Goal: Information Seeking & Learning: Learn about a topic

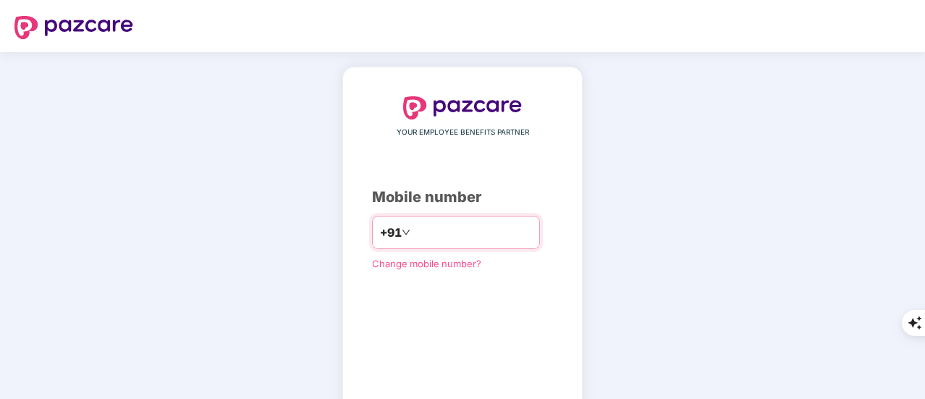
click at [421, 234] on input "number" at bounding box center [472, 232] width 119 height 23
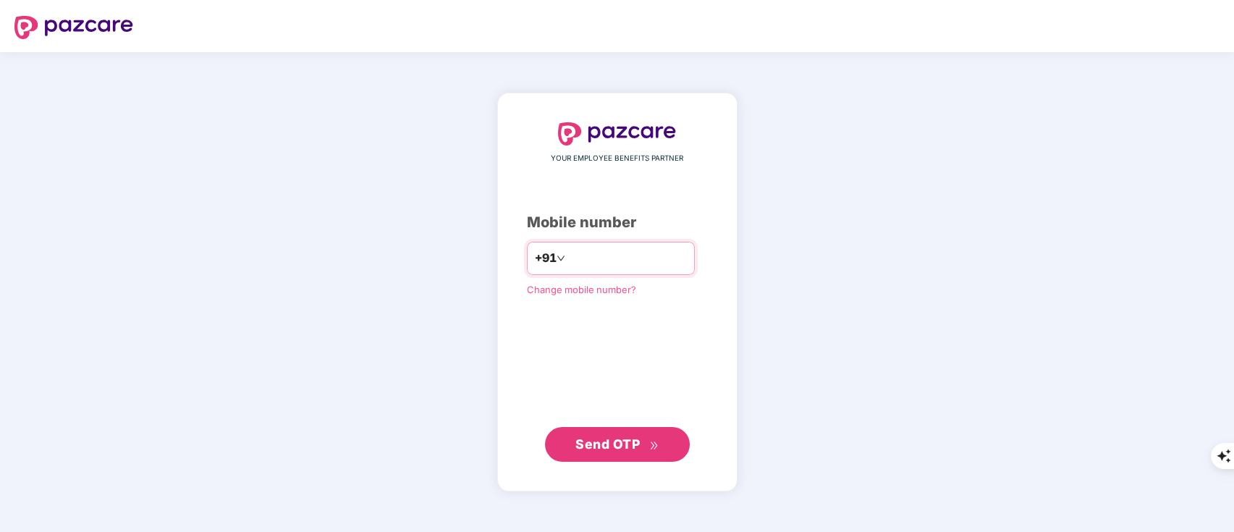
type input "**********"
click at [601, 398] on button "Send OTP" at bounding box center [617, 443] width 145 height 35
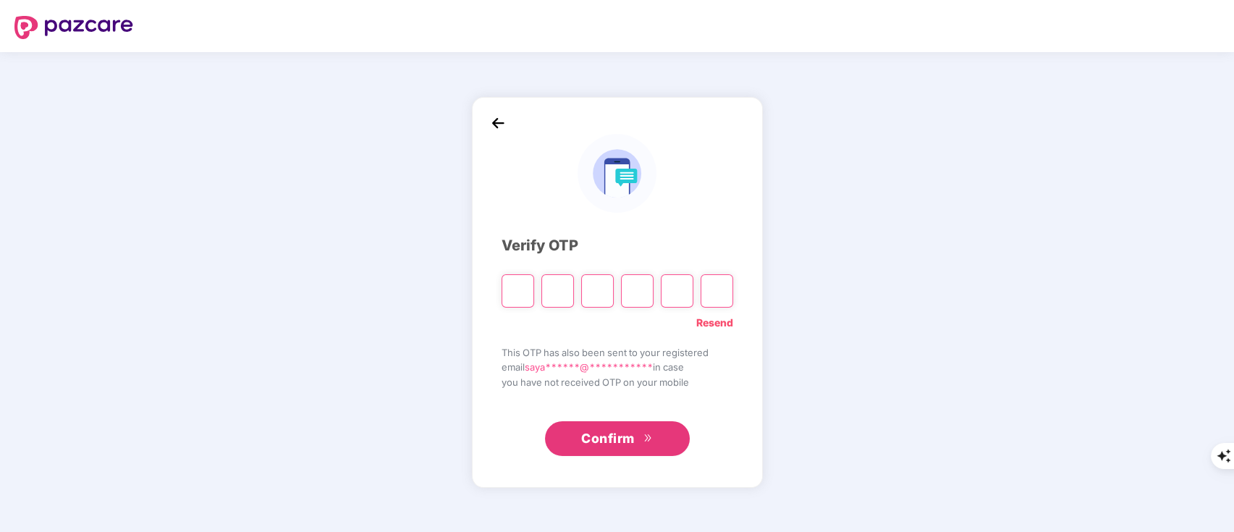
type input "*"
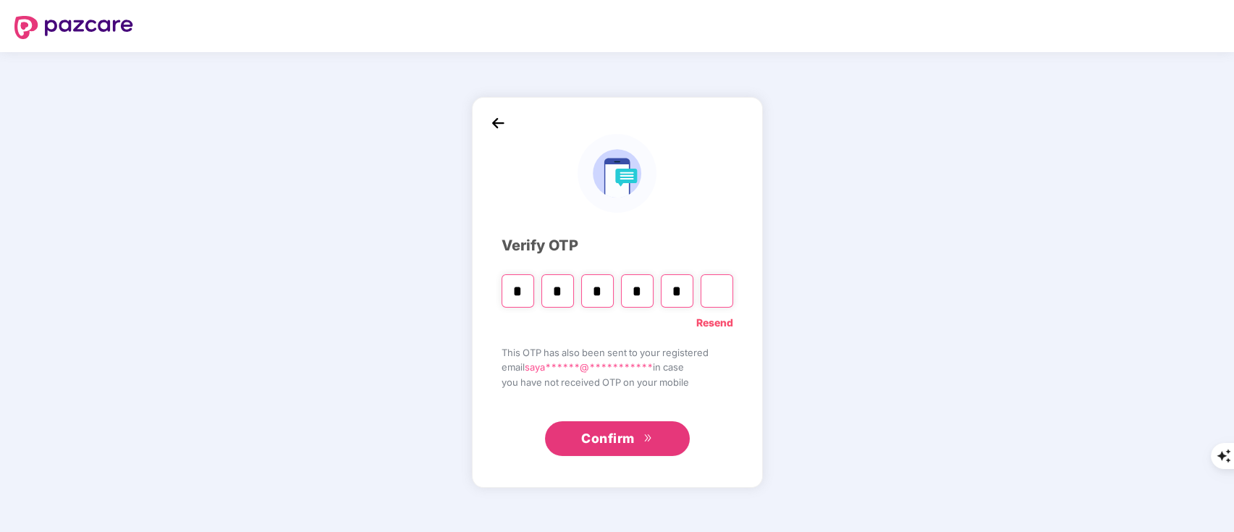
type input "*"
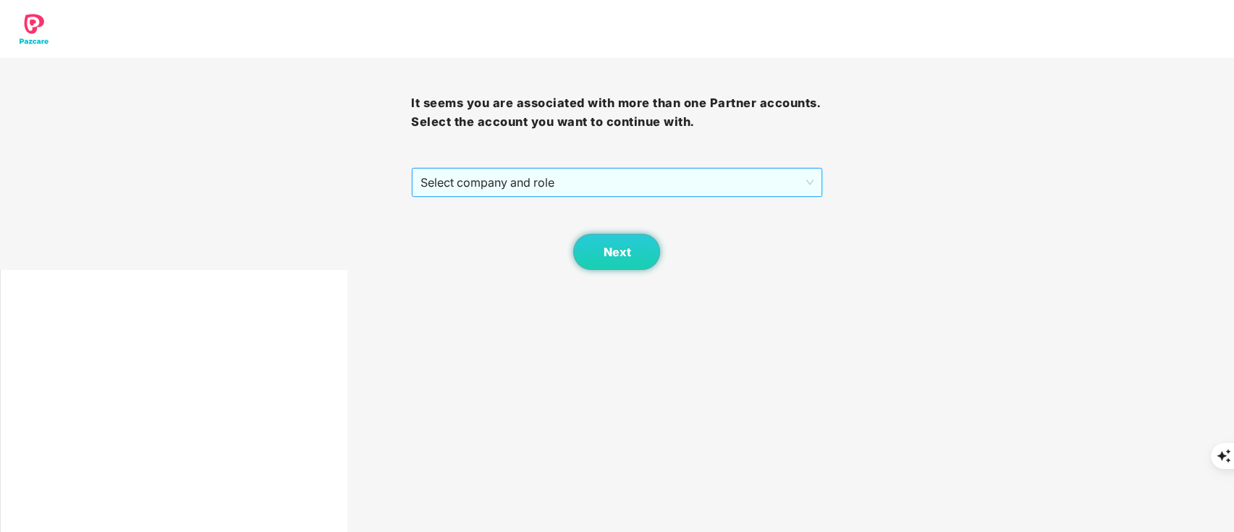
drag, startPoint x: 486, startPoint y: 176, endPoint x: 494, endPoint y: 195, distance: 20.2
click at [486, 177] on span "Select company and role" at bounding box center [616, 183] width 392 height 28
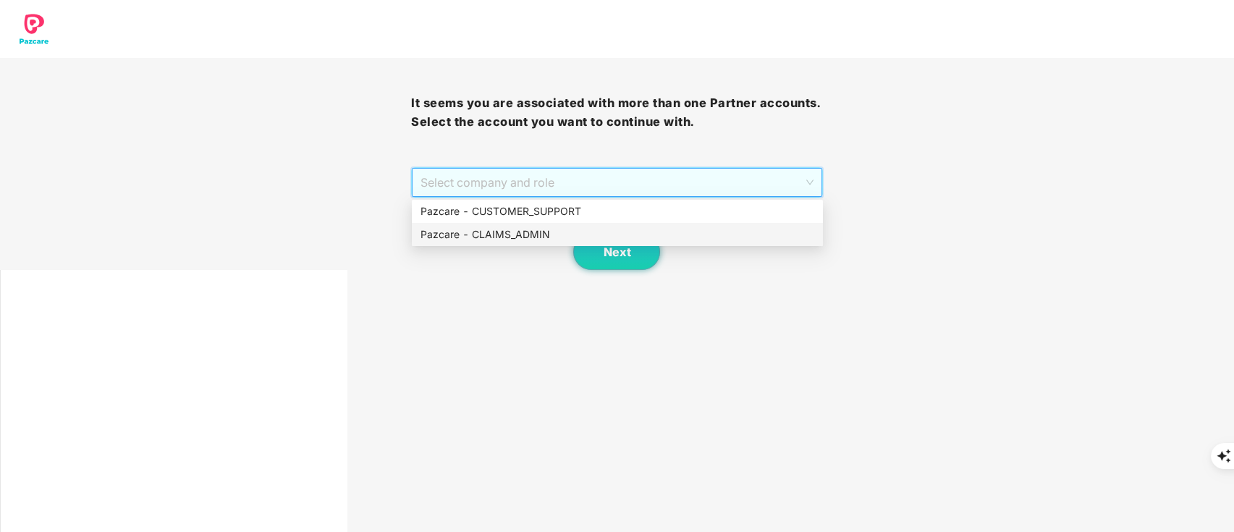
click at [507, 227] on div "Pazcare - CLAIMS_ADMIN" at bounding box center [617, 235] width 394 height 16
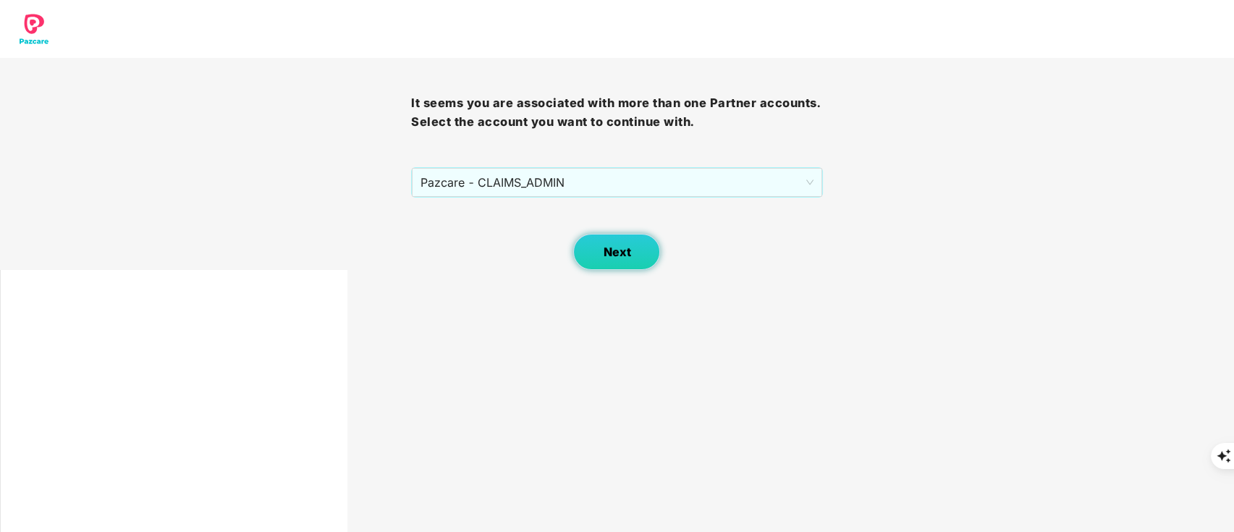
click at [600, 253] on button "Next" at bounding box center [616, 252] width 87 height 36
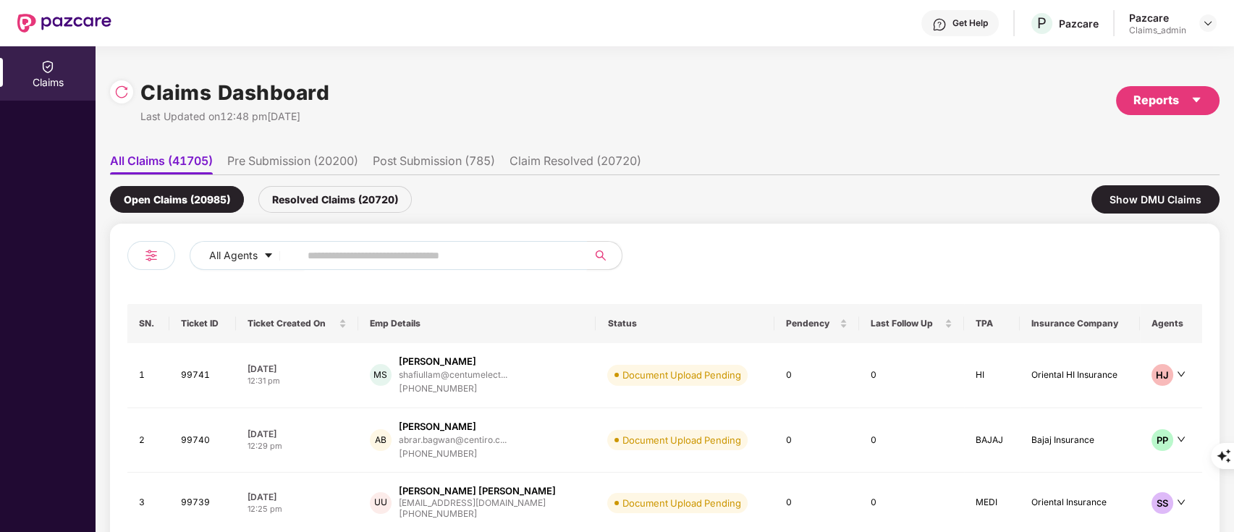
drag, startPoint x: 359, startPoint y: 263, endPoint x: 379, endPoint y: 264, distance: 19.6
click at [360, 263] on input "text" at bounding box center [438, 256] width 260 height 22
paste input "********"
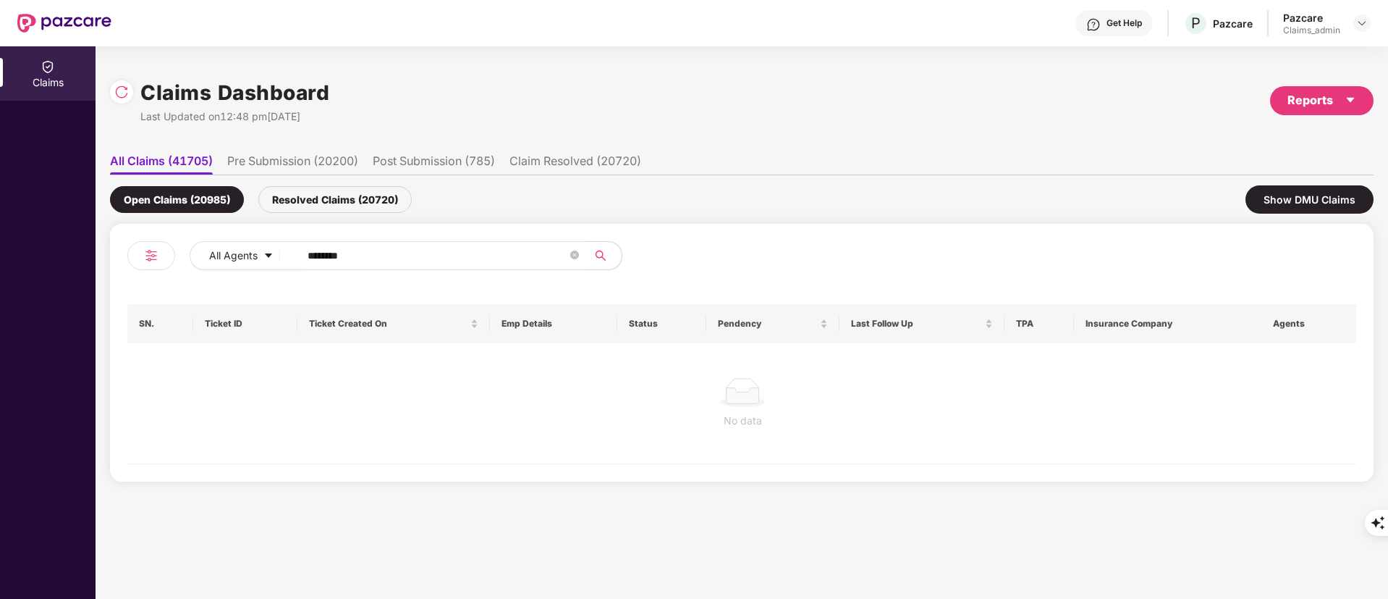
click at [295, 202] on div "Resolved Claims (20720)" at bounding box center [334, 199] width 153 height 27
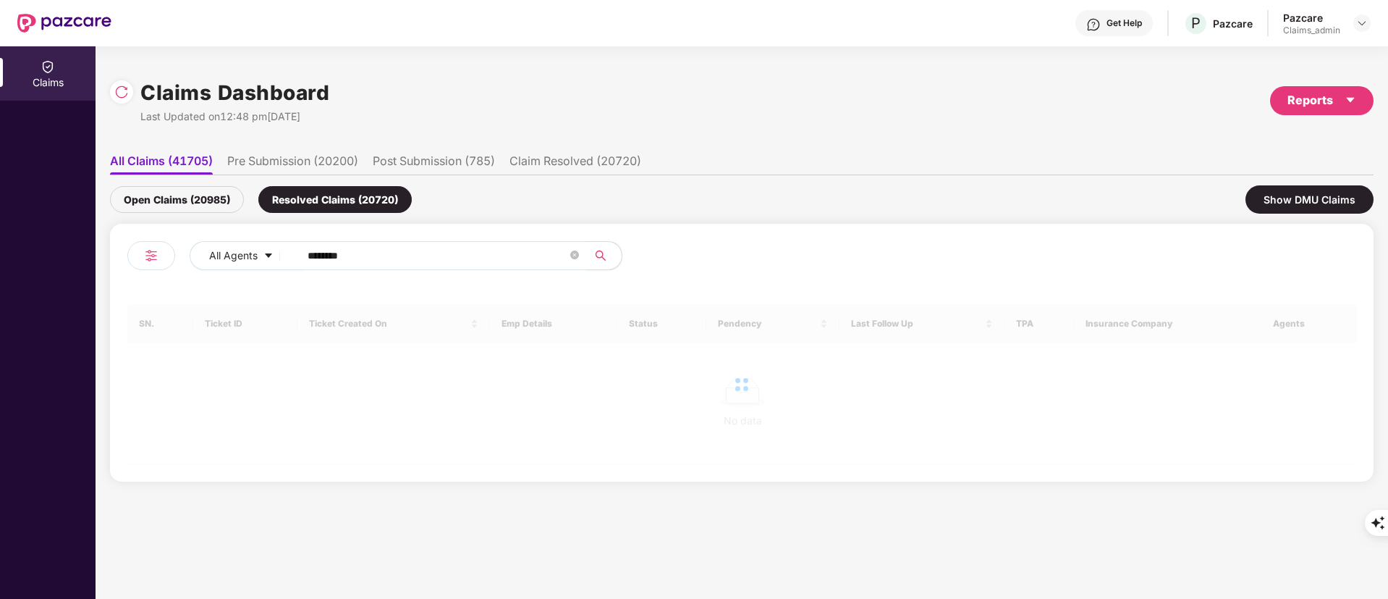
click at [172, 198] on div "Open Claims (20985)" at bounding box center [177, 199] width 134 height 27
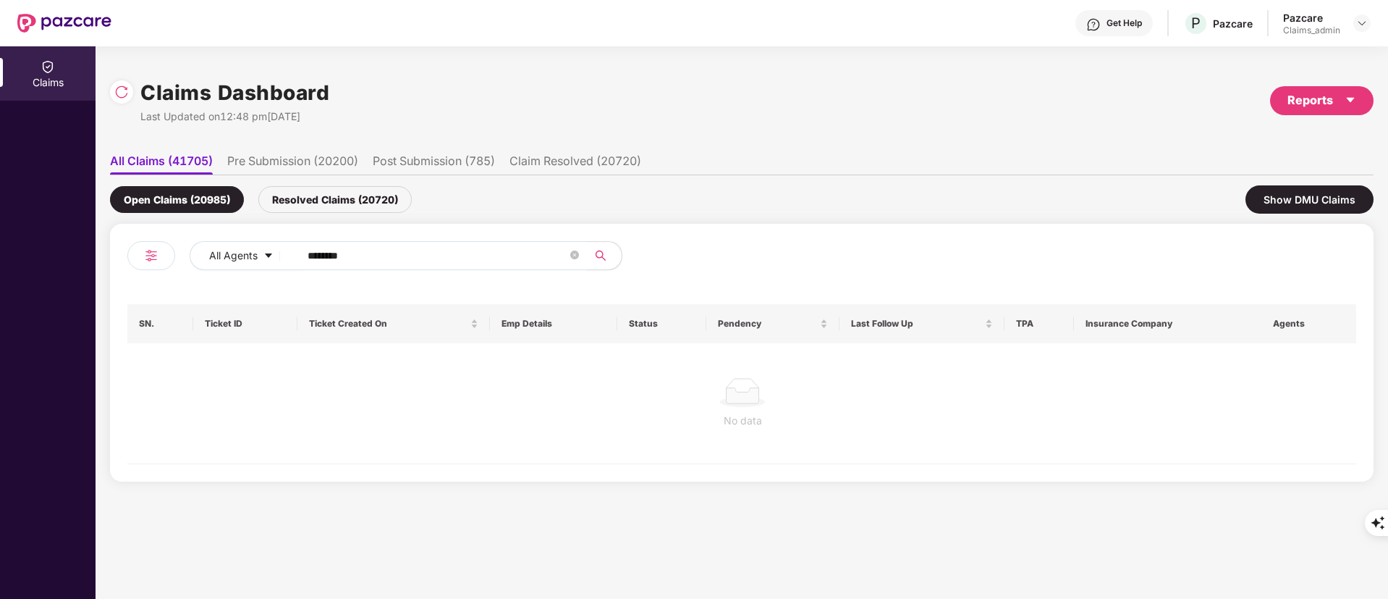
click at [389, 255] on input "********" at bounding box center [438, 256] width 260 height 22
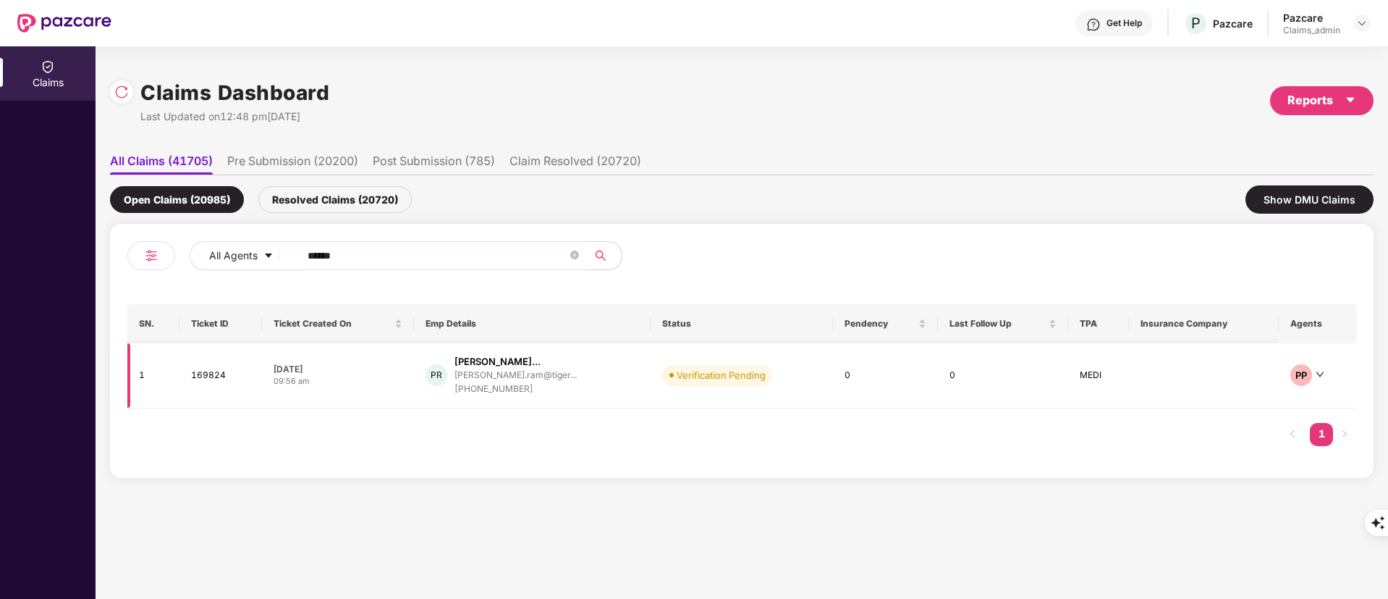
type input "******"
click at [553, 384] on div "+918015832723" at bounding box center [515, 389] width 122 height 14
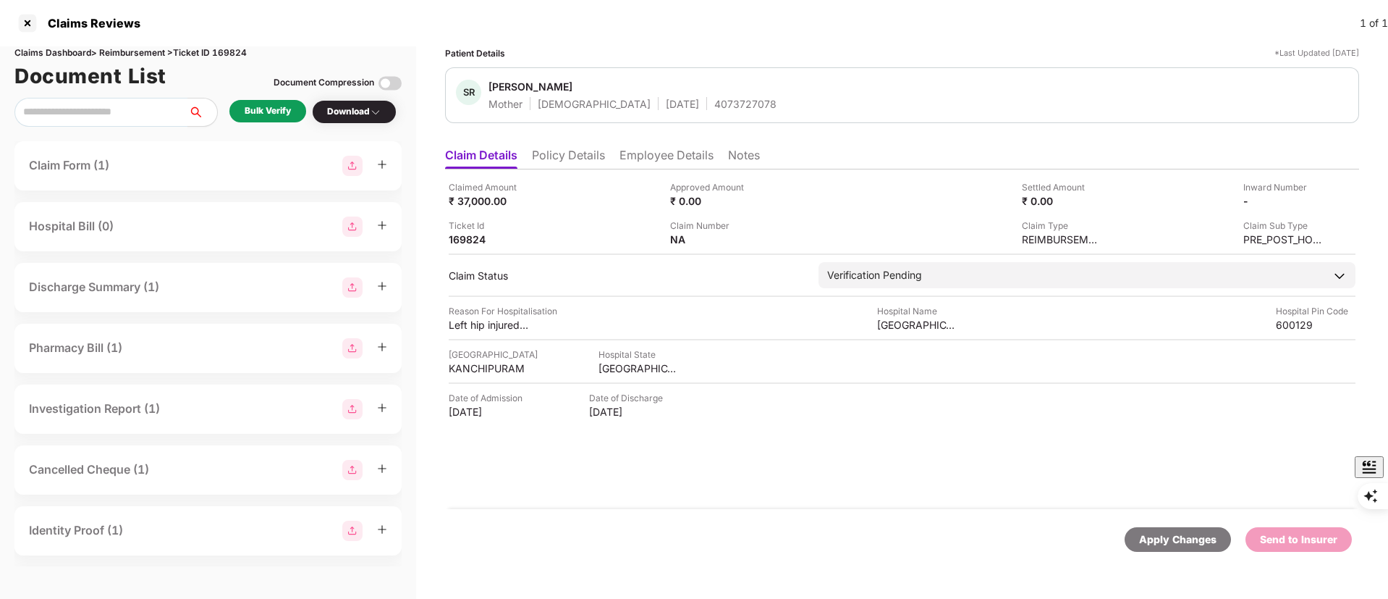
click at [266, 104] on div "Bulk Verify" at bounding box center [268, 111] width 46 height 14
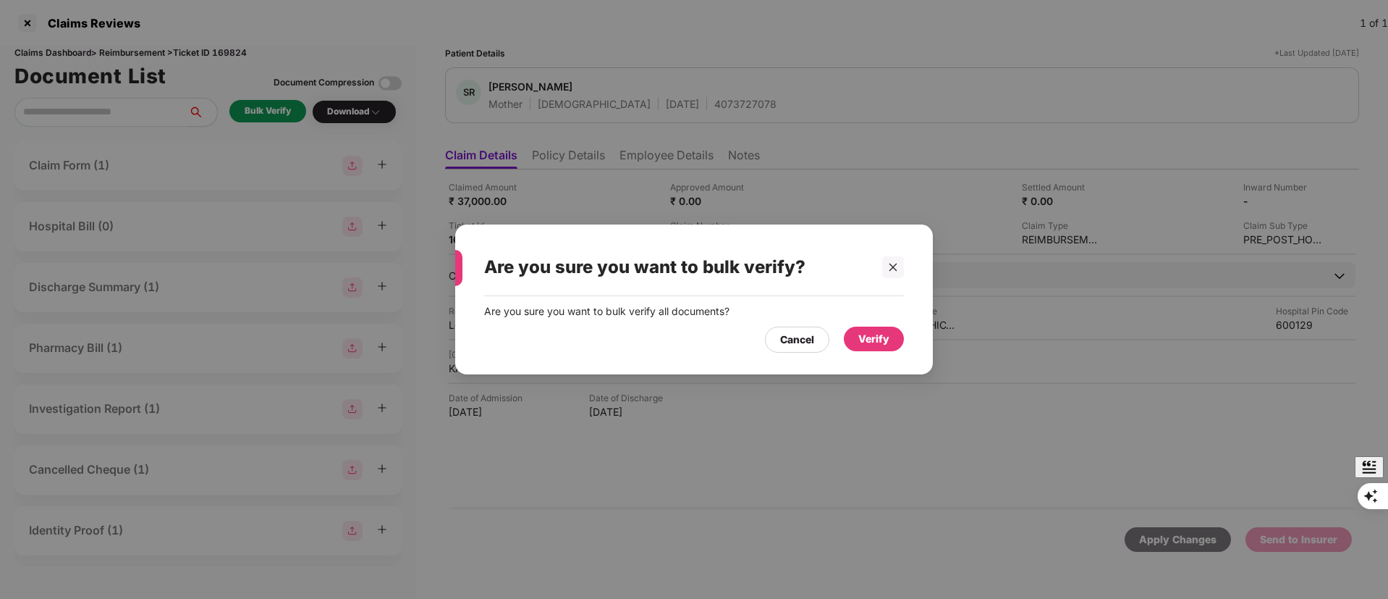
click at [873, 348] on div "Verify" at bounding box center [874, 338] width 60 height 25
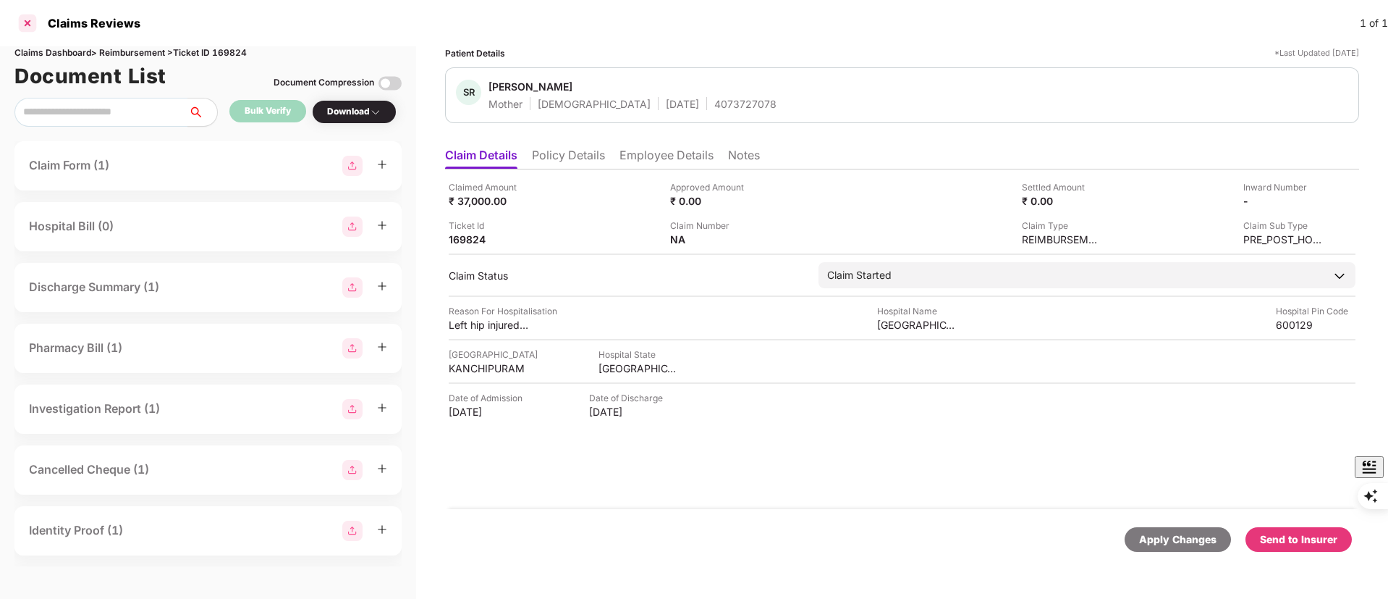
click at [35, 35] on div "Claims Reviews 1 of 1" at bounding box center [694, 23] width 1388 height 46
click at [29, 23] on div at bounding box center [27, 23] width 23 height 23
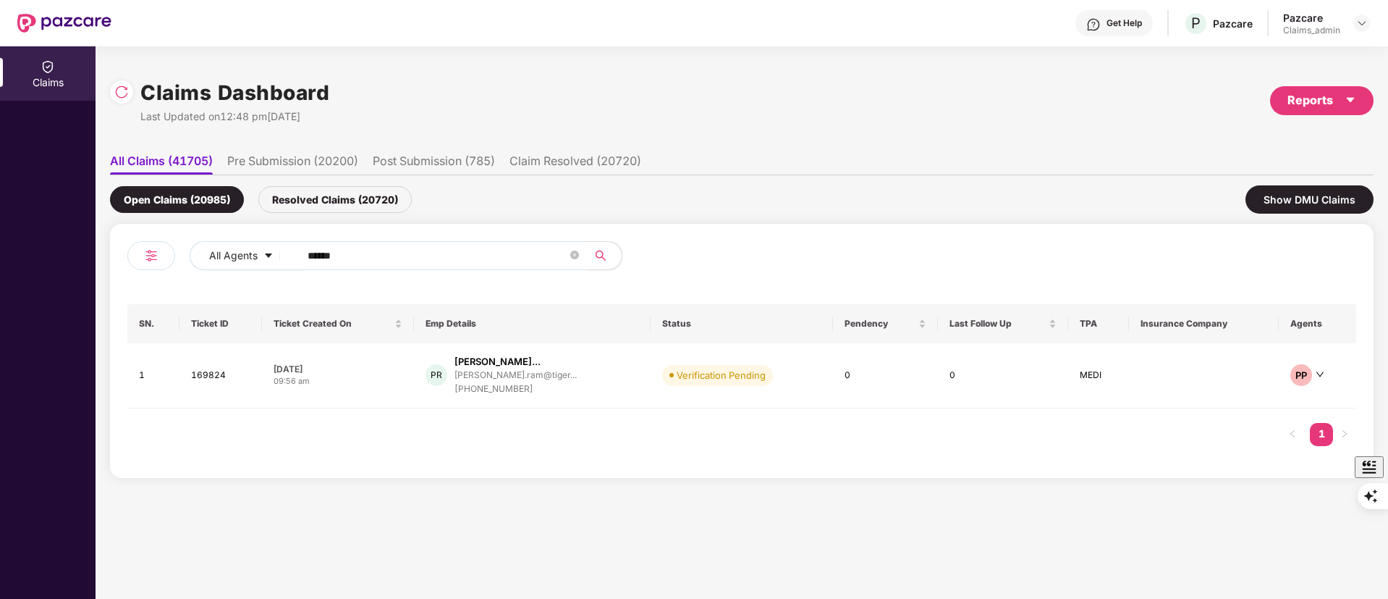
paste input "text"
drag, startPoint x: 391, startPoint y: 253, endPoint x: 155, endPoint y: 269, distance: 236.5
click at [155, 269] on div "All Agents ******" at bounding box center [434, 261] width 614 height 41
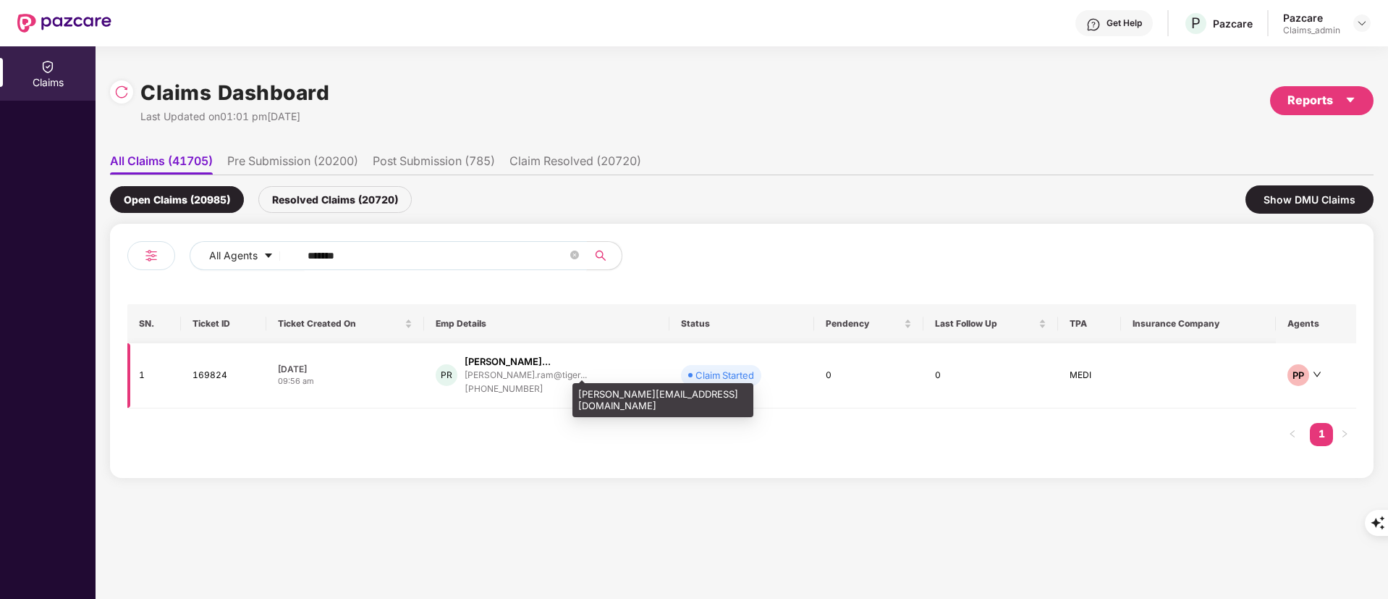
type input "******"
click at [503, 373] on div "pradeepkumar.ram@tiger..." at bounding box center [526, 374] width 122 height 9
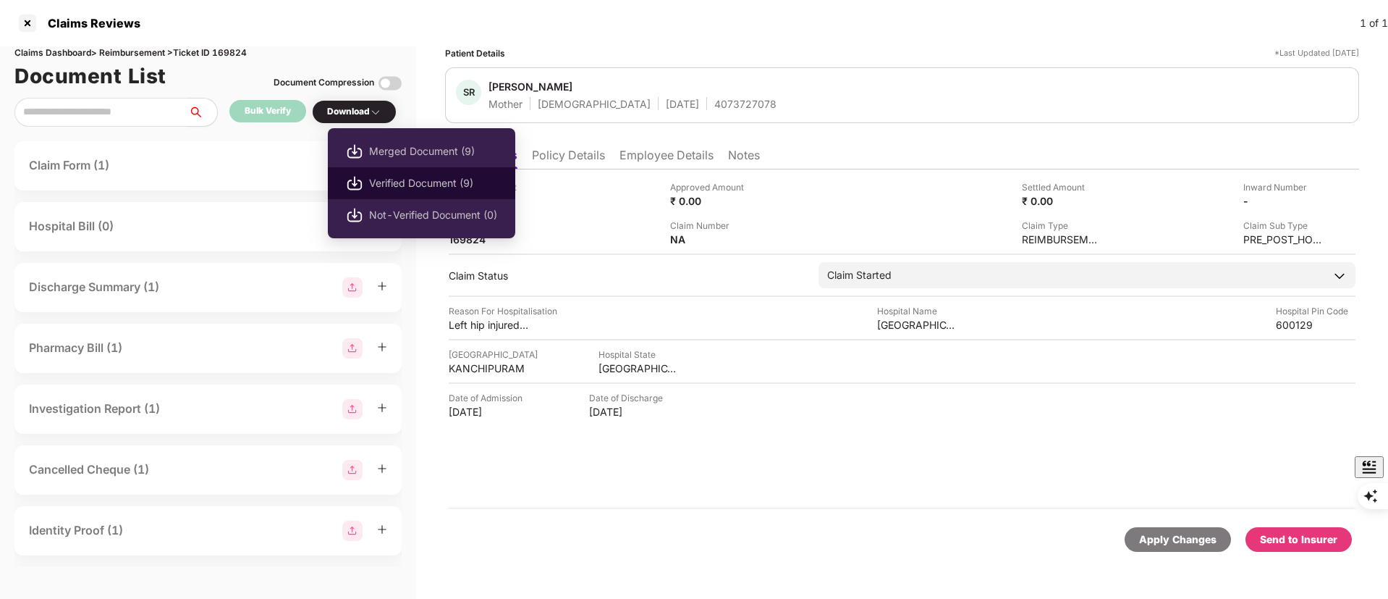
click at [431, 172] on li "Verified Document (9)" at bounding box center [421, 183] width 187 height 32
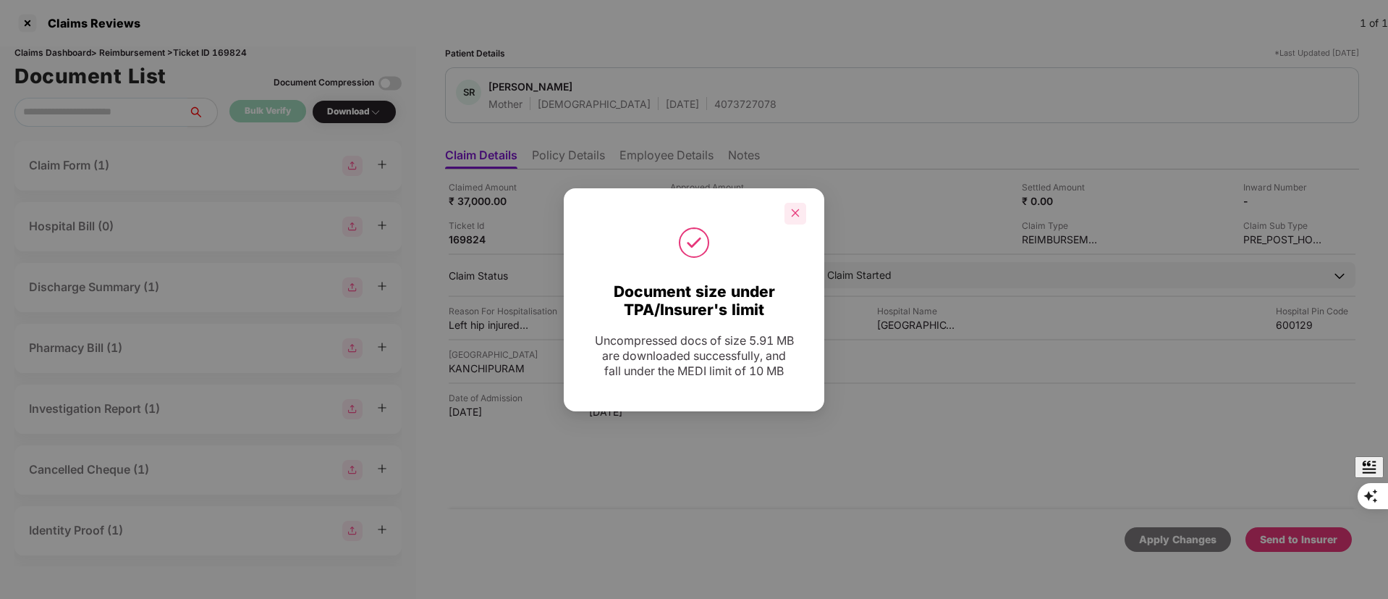
click at [794, 208] on icon "close" at bounding box center [795, 213] width 10 height 10
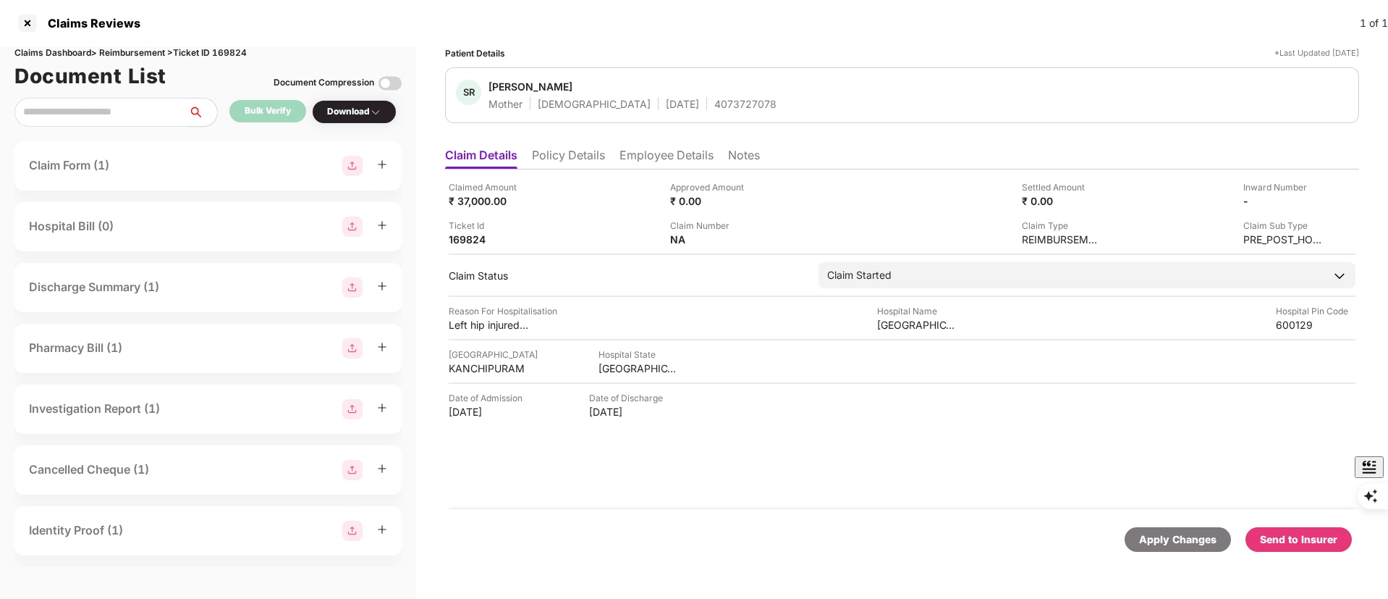
click at [924, 398] on div "Send to Insurer" at bounding box center [1298, 539] width 77 height 16
click at [637, 156] on li "Employee Details" at bounding box center [667, 158] width 94 height 21
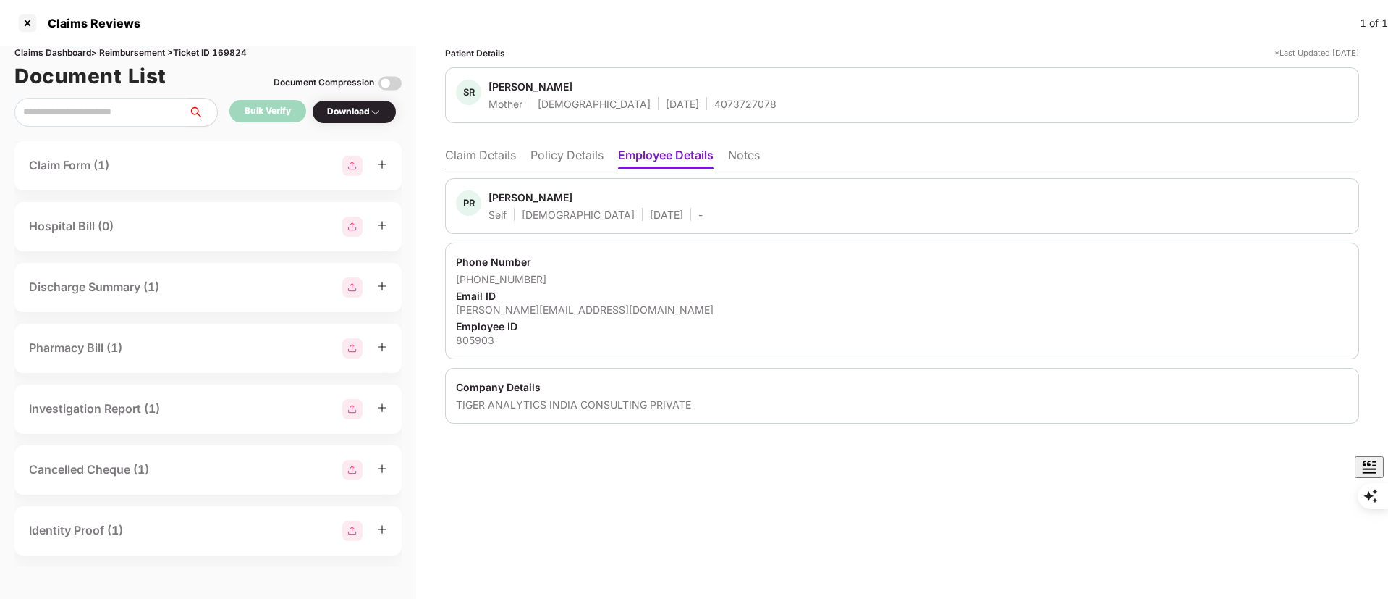
click at [477, 151] on li "Claim Details" at bounding box center [480, 158] width 71 height 21
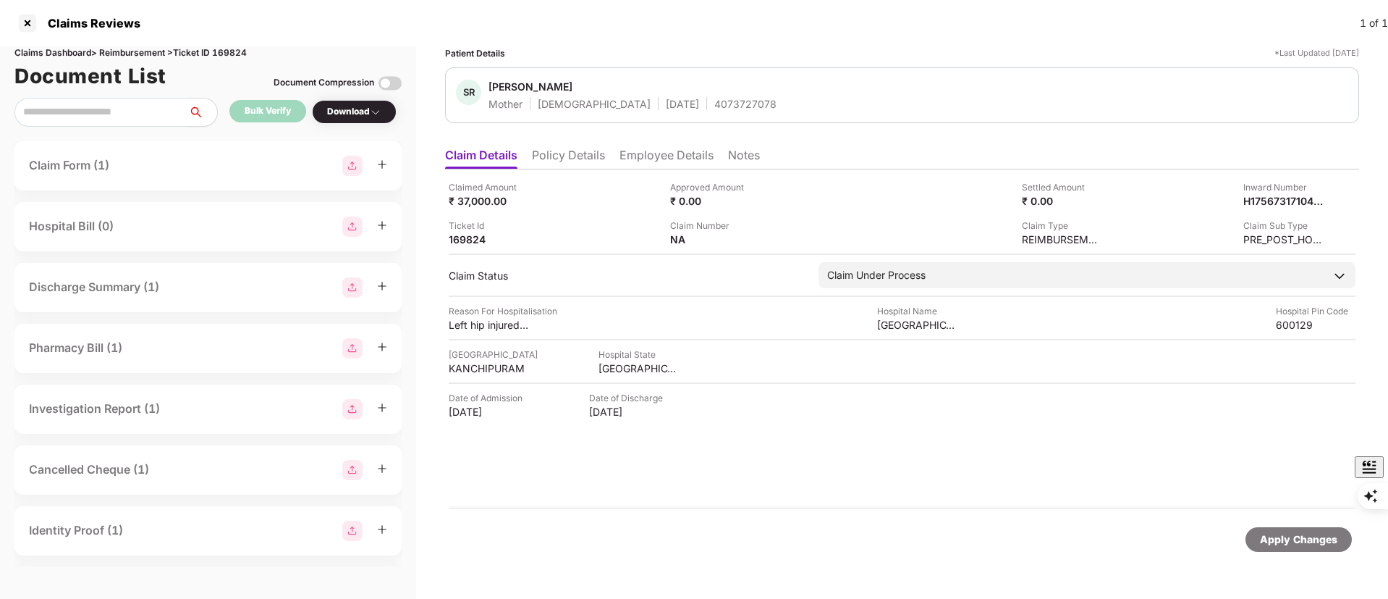
click at [647, 151] on li "Employee Details" at bounding box center [667, 158] width 94 height 21
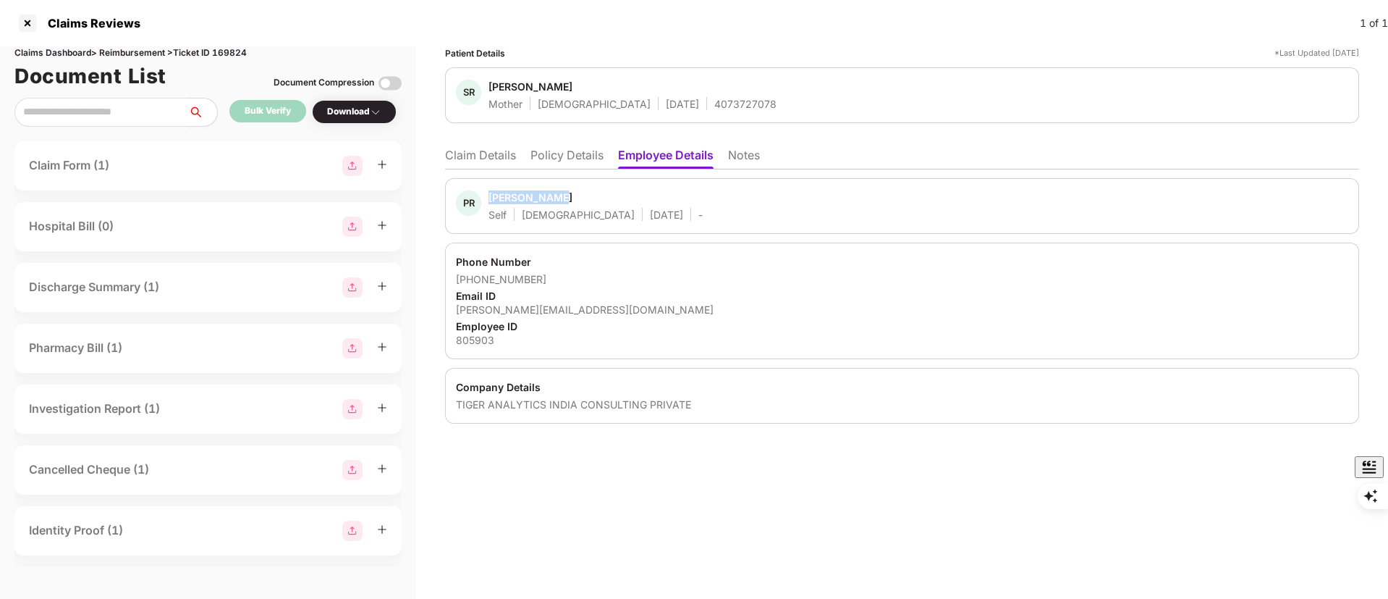
drag, startPoint x: 489, startPoint y: 196, endPoint x: 560, endPoint y: 196, distance: 70.9
click at [560, 196] on div "Pradeepkumar Ramachandran" at bounding box center [531, 197] width 84 height 14
copy div "Pradeepkumar"
click at [473, 144] on ul "Claim Details Policy Details Employee Details Notes" at bounding box center [902, 154] width 914 height 29
click at [478, 153] on li "Claim Details" at bounding box center [480, 158] width 71 height 21
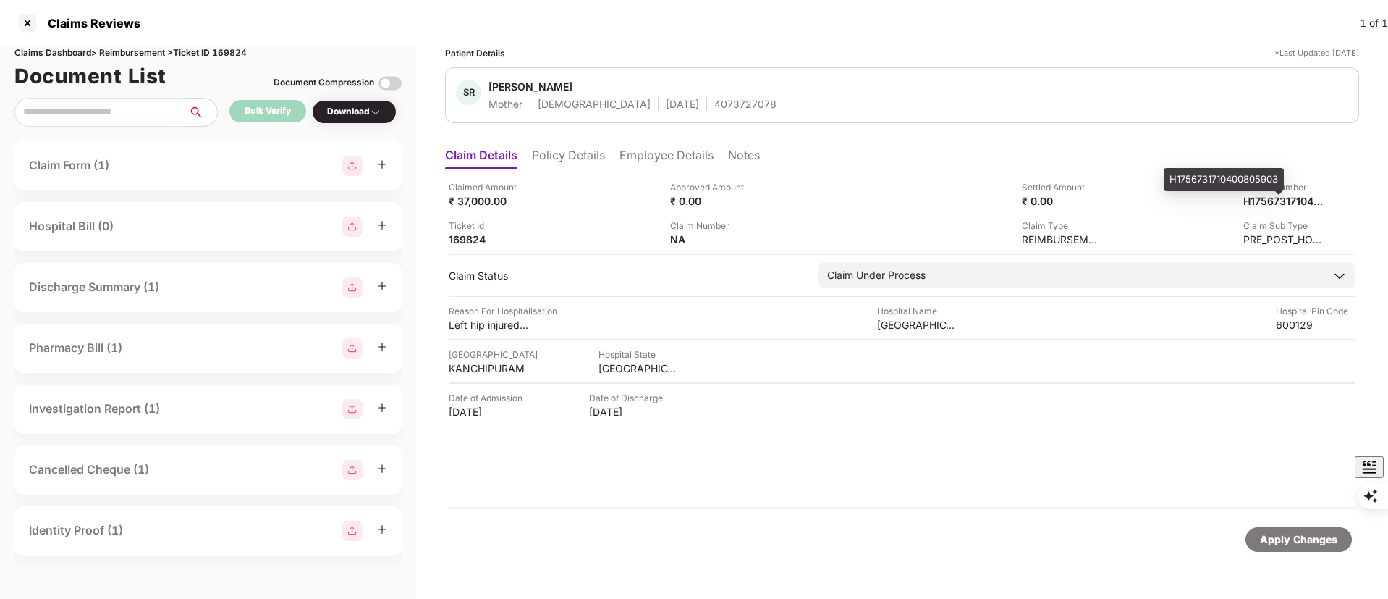
click at [924, 180] on div "H1756731710400805903" at bounding box center [1224, 179] width 120 height 23
copy div "H1756731710400805903"
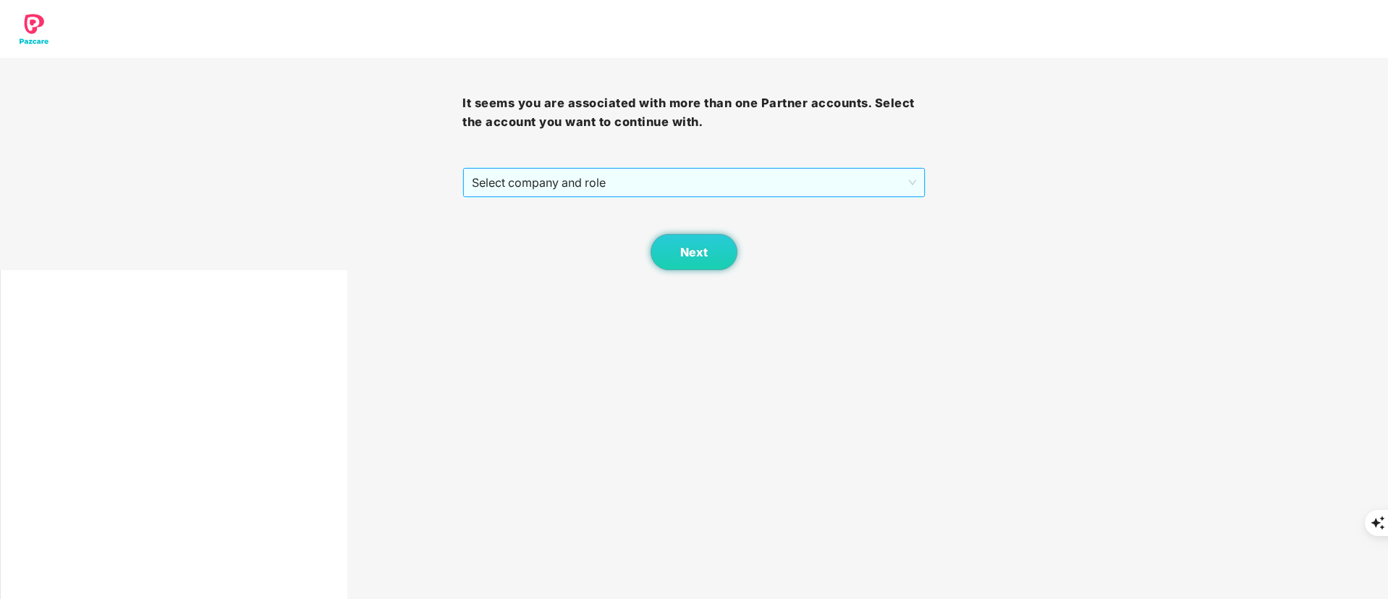
click at [546, 180] on span "Select company and role" at bounding box center [694, 183] width 444 height 28
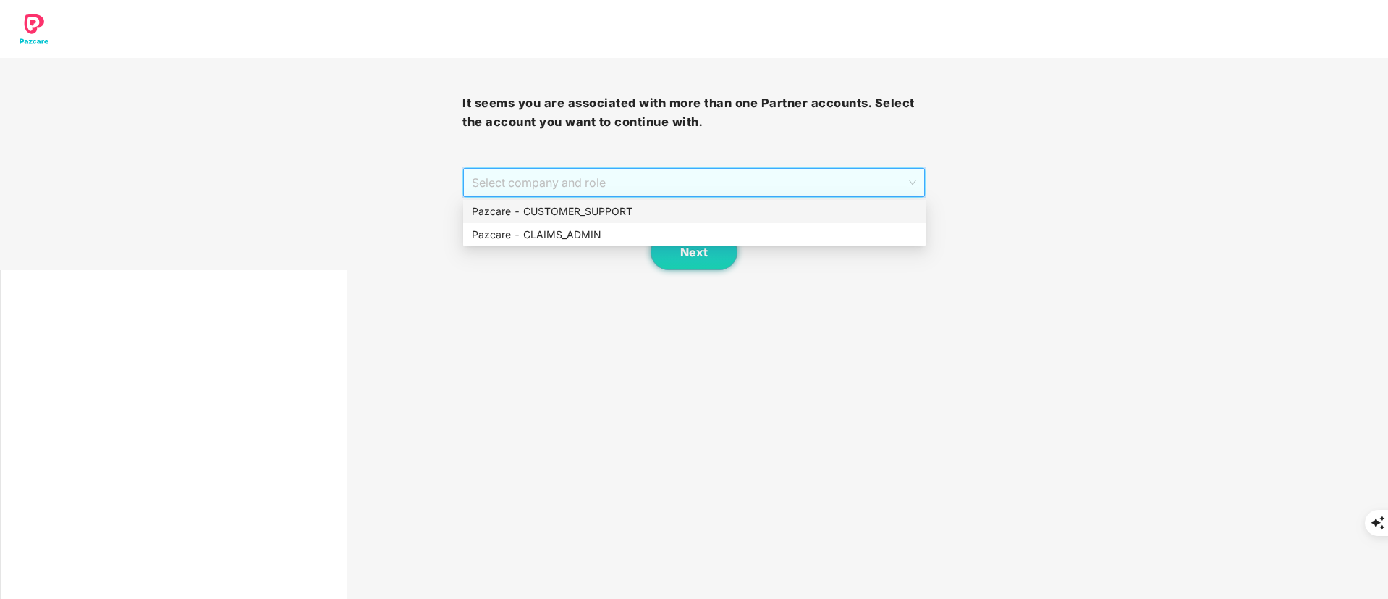
click at [572, 211] on div "Pazcare - CUSTOMER_SUPPORT" at bounding box center [694, 211] width 445 height 16
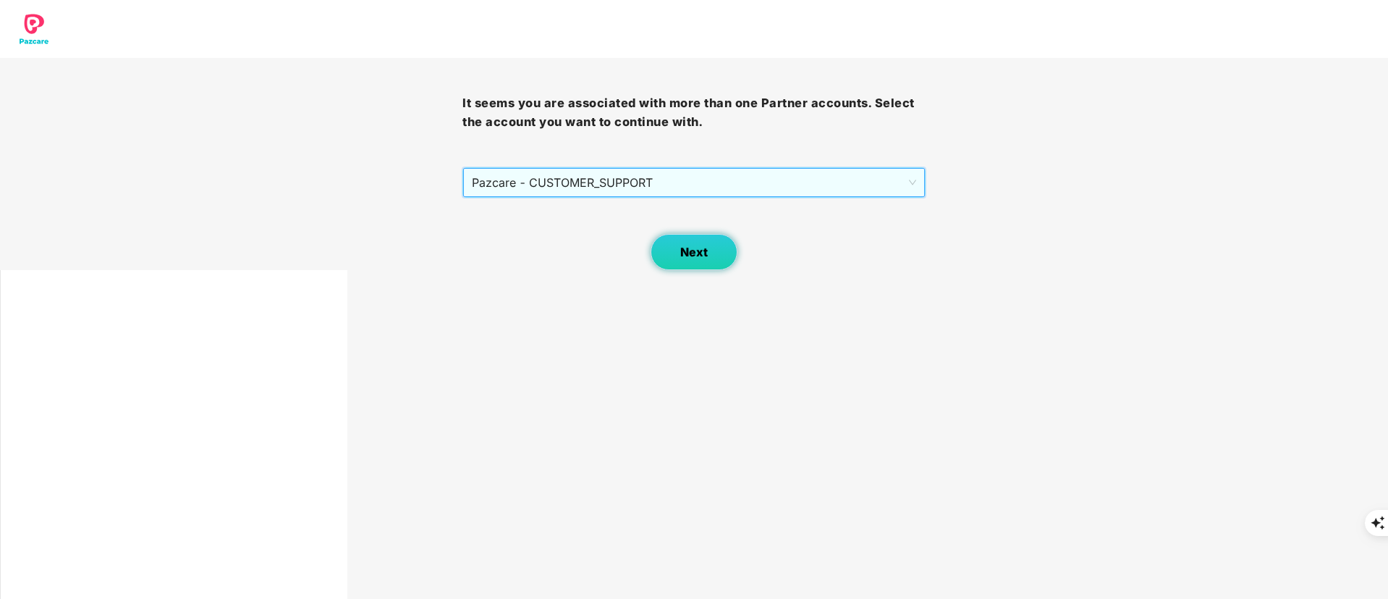
click at [695, 257] on span "Next" at bounding box center [694, 252] width 28 height 14
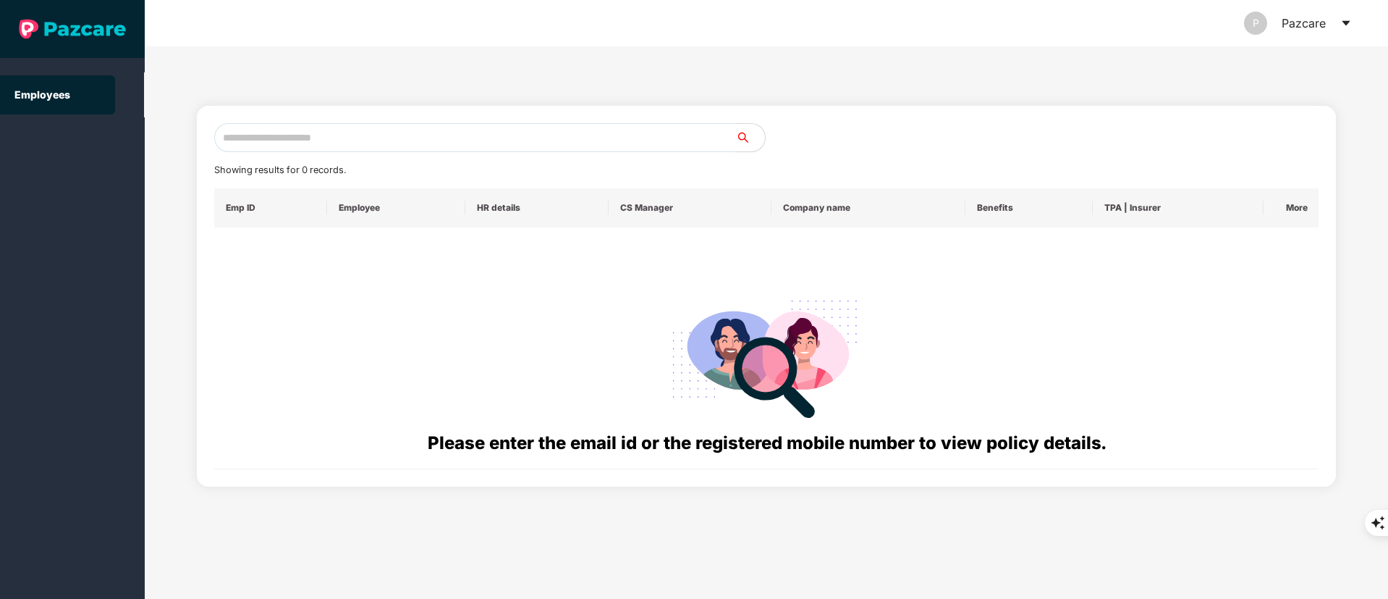
click at [352, 143] on input "text" at bounding box center [475, 137] width 522 height 29
paste input "**********"
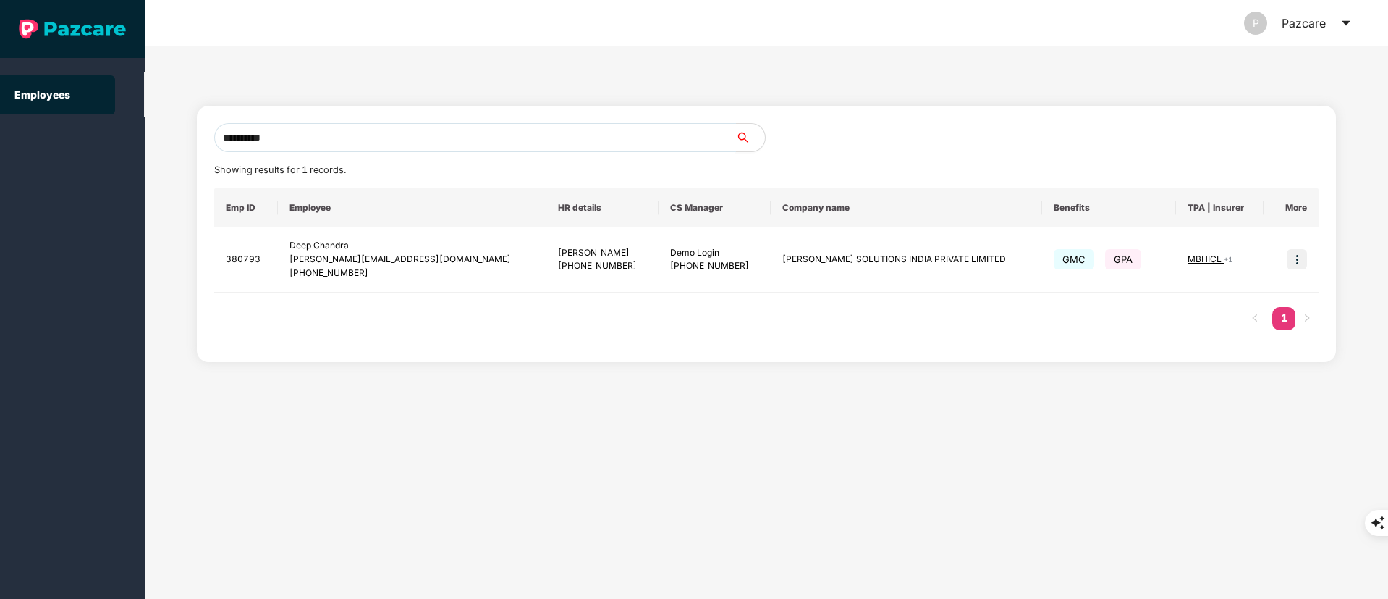
click at [298, 137] on input "**********" at bounding box center [475, 137] width 522 height 29
drag, startPoint x: 331, startPoint y: 130, endPoint x: 114, endPoint y: 130, distance: 217.8
click at [114, 130] on section "**********" at bounding box center [694, 299] width 1388 height 599
paste input "text"
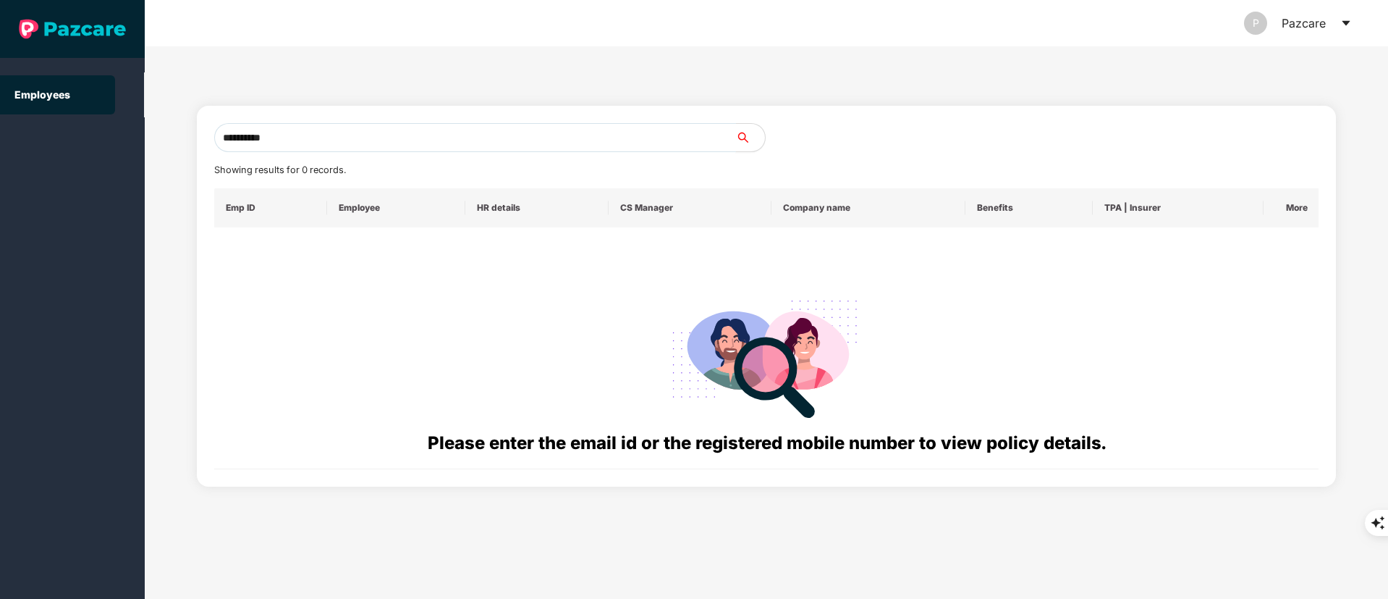
drag, startPoint x: 318, startPoint y: 136, endPoint x: 110, endPoint y: 148, distance: 208.8
click at [110, 148] on section "**********" at bounding box center [694, 299] width 1388 height 599
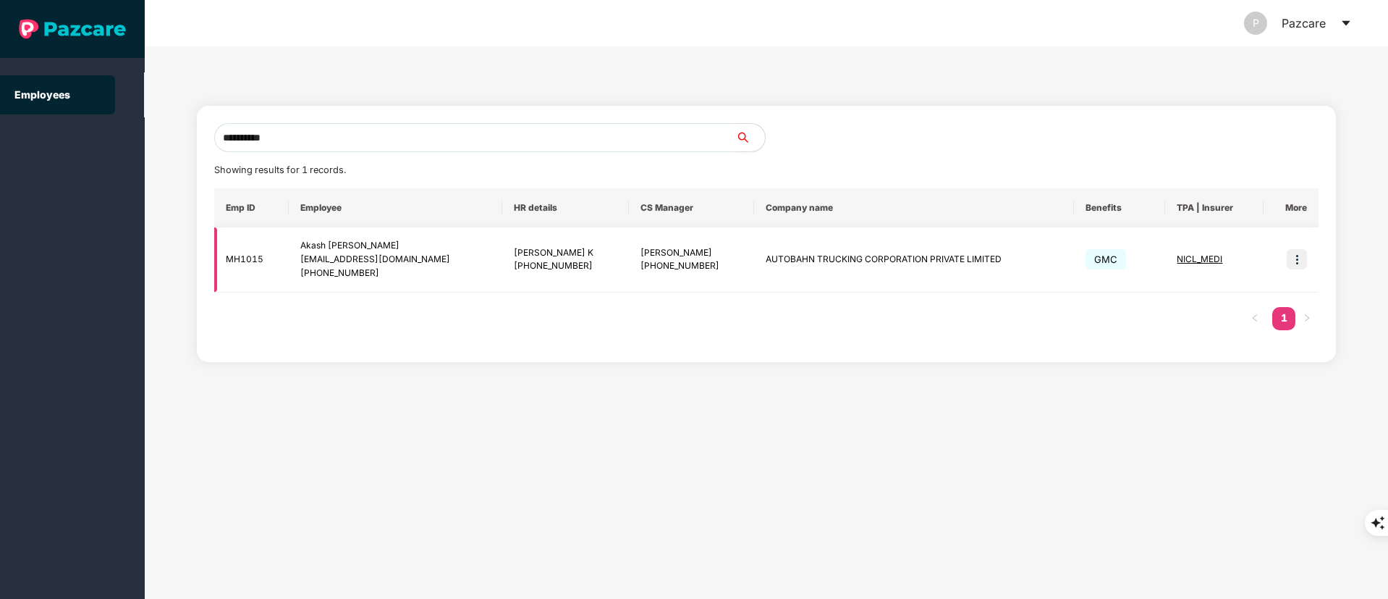
type input "**********"
click at [1233, 270] on td at bounding box center [1291, 259] width 55 height 65
click at [1233, 259] on img at bounding box center [1297, 259] width 20 height 20
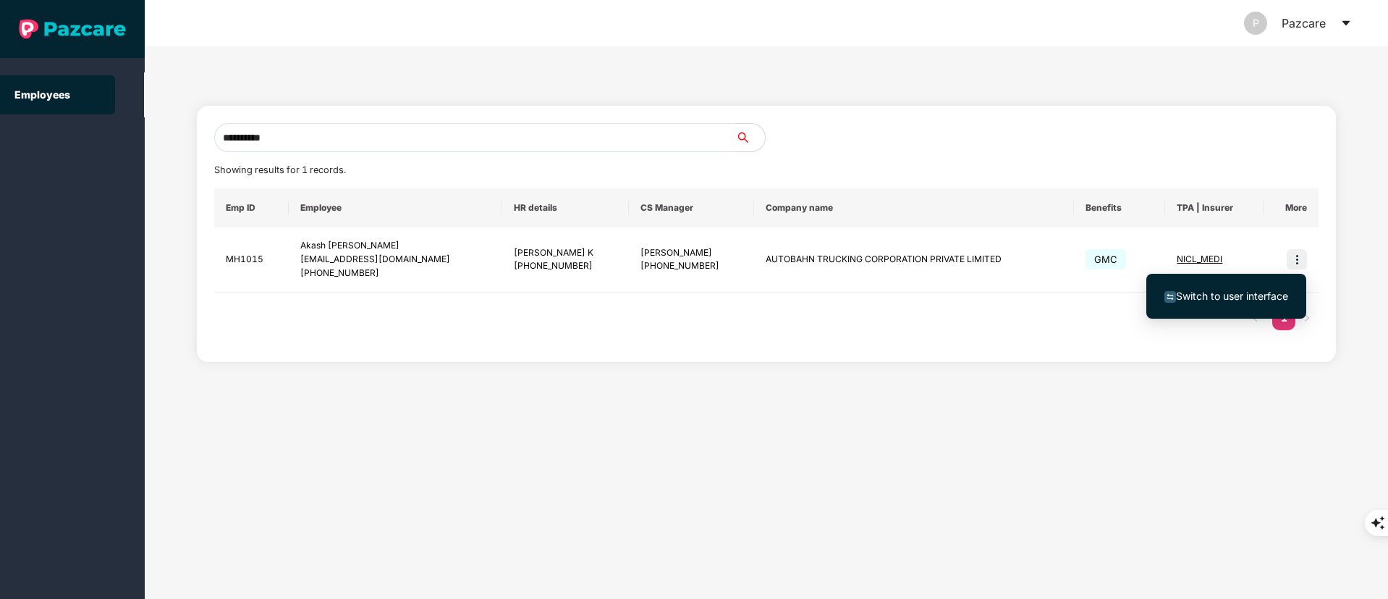
click at [1229, 302] on span "Switch to user interface" at bounding box center [1226, 296] width 124 height 16
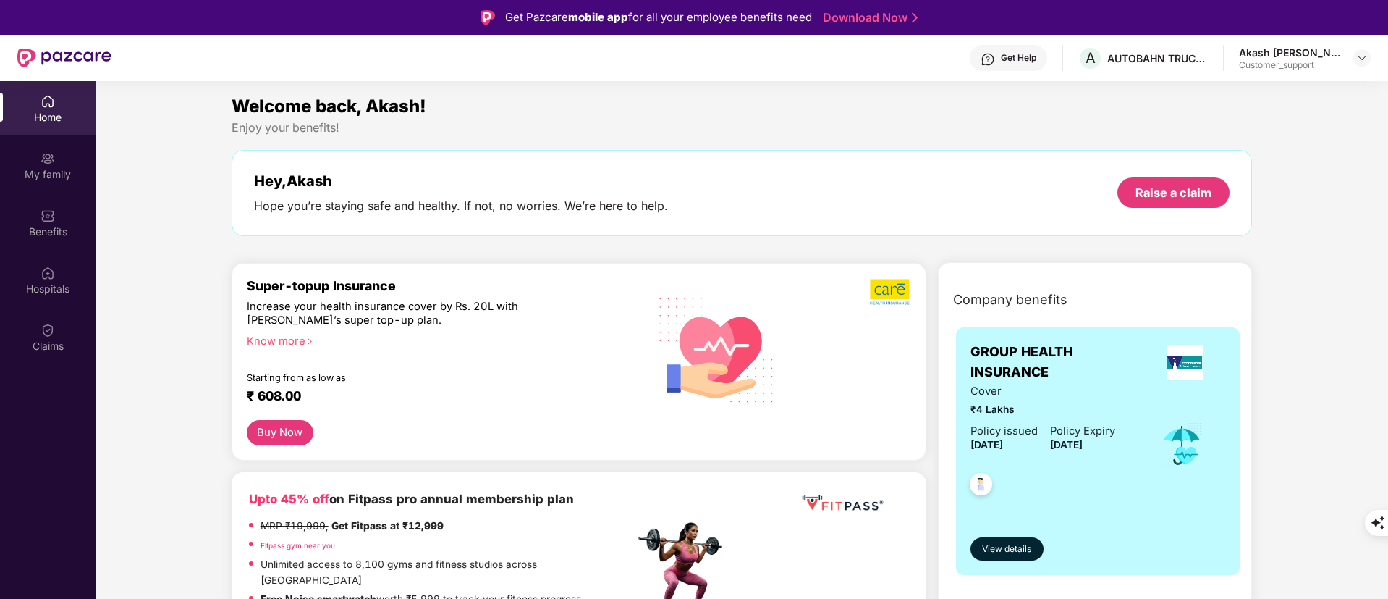
click at [1004, 62] on div "Get Help" at bounding box center [1018, 58] width 35 height 12
click at [628, 143] on div "Welcome back, Akash! Enjoy your benefits! Hey, [PERSON_NAME] you’re staying saf…" at bounding box center [742, 172] width 1033 height 158
click at [48, 332] on img at bounding box center [48, 330] width 14 height 14
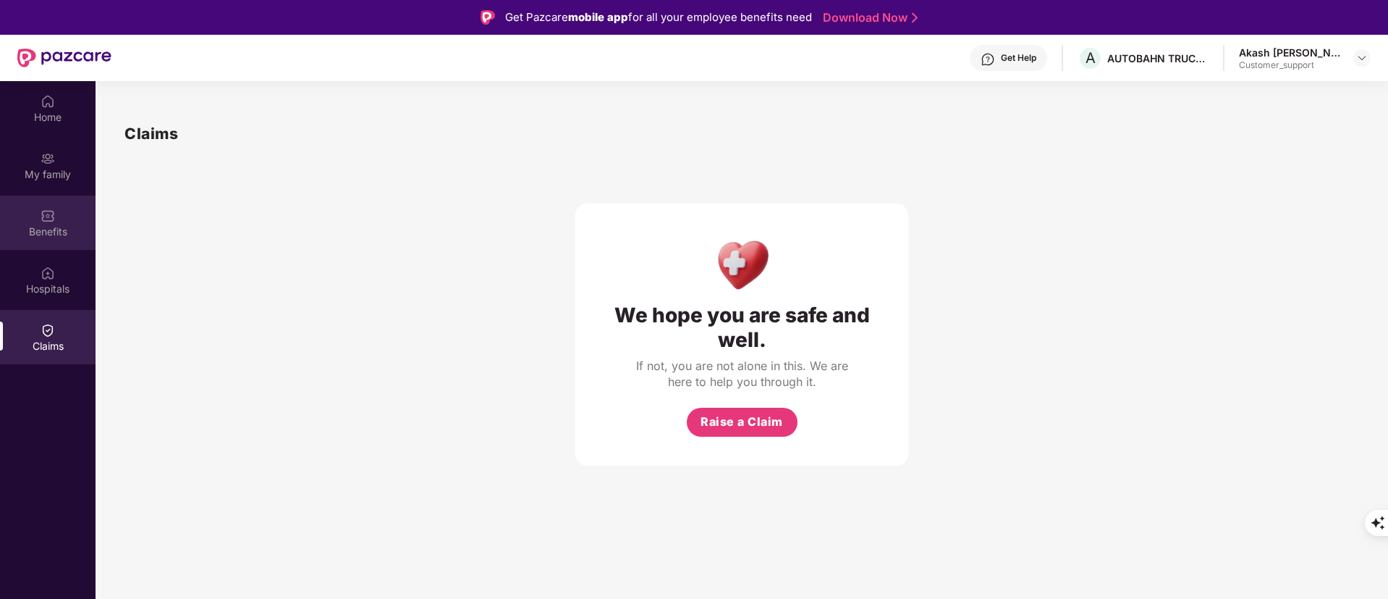
click at [51, 228] on div "Benefits" at bounding box center [48, 231] width 96 height 14
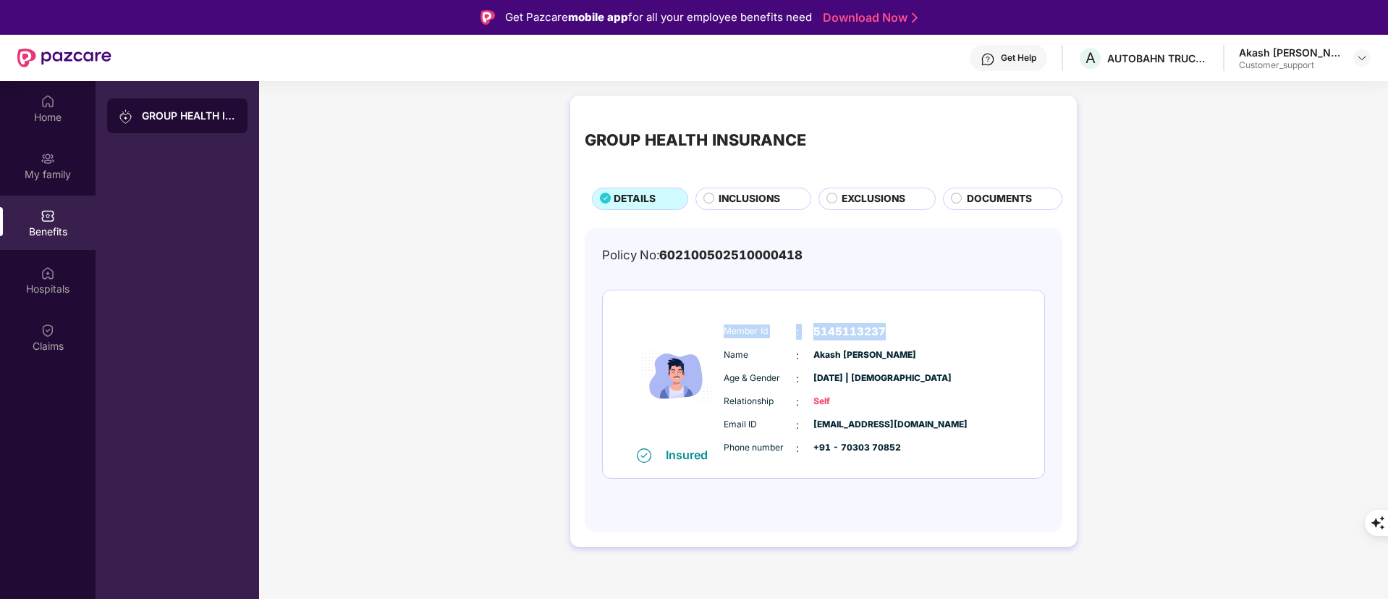
drag, startPoint x: 725, startPoint y: 327, endPoint x: 936, endPoint y: 338, distance: 210.9
click at [936, 338] on div "Member Id : 5145113237" at bounding box center [867, 331] width 287 height 17
click at [935, 351] on div "Name : [PERSON_NAME]" at bounding box center [867, 355] width 287 height 16
drag, startPoint x: 926, startPoint y: 355, endPoint x: 719, endPoint y: 334, distance: 207.3
click at [720, 334] on div "Member Id : 5145113237 Name : [PERSON_NAME] Age & Gender : [DATE] | [DEMOGRAPHI…" at bounding box center [867, 390] width 295 height 148
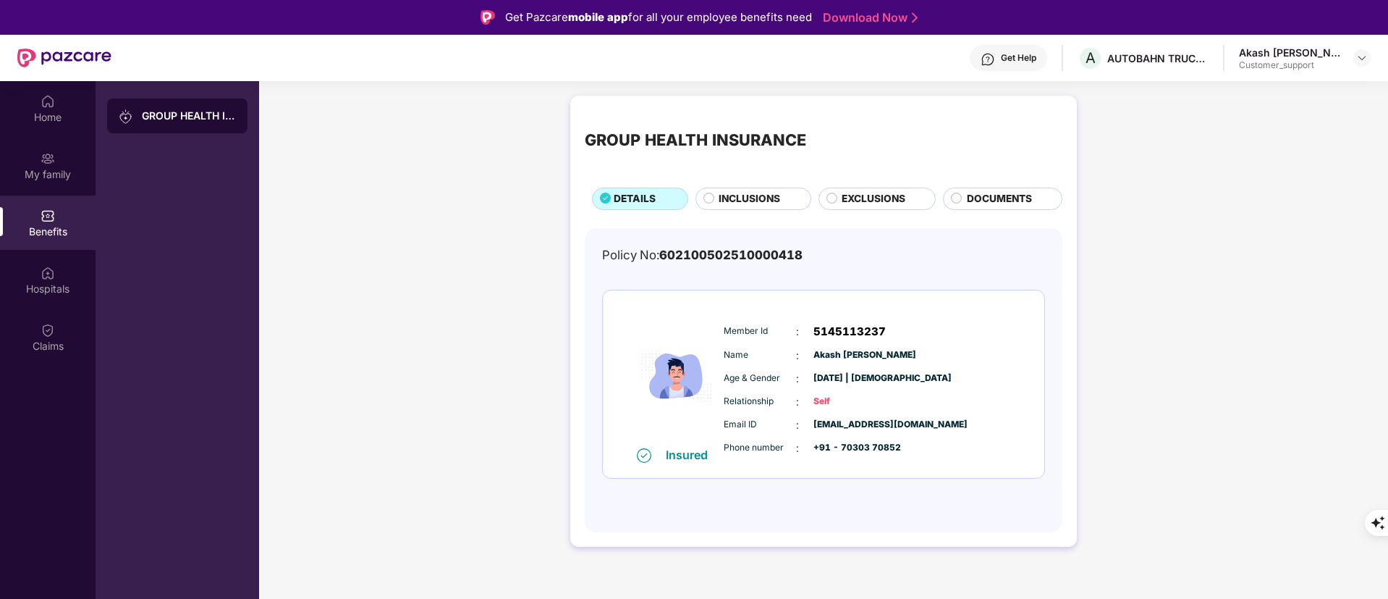
copy div "Member Id : 5145113237 Name : [PERSON_NAME]"
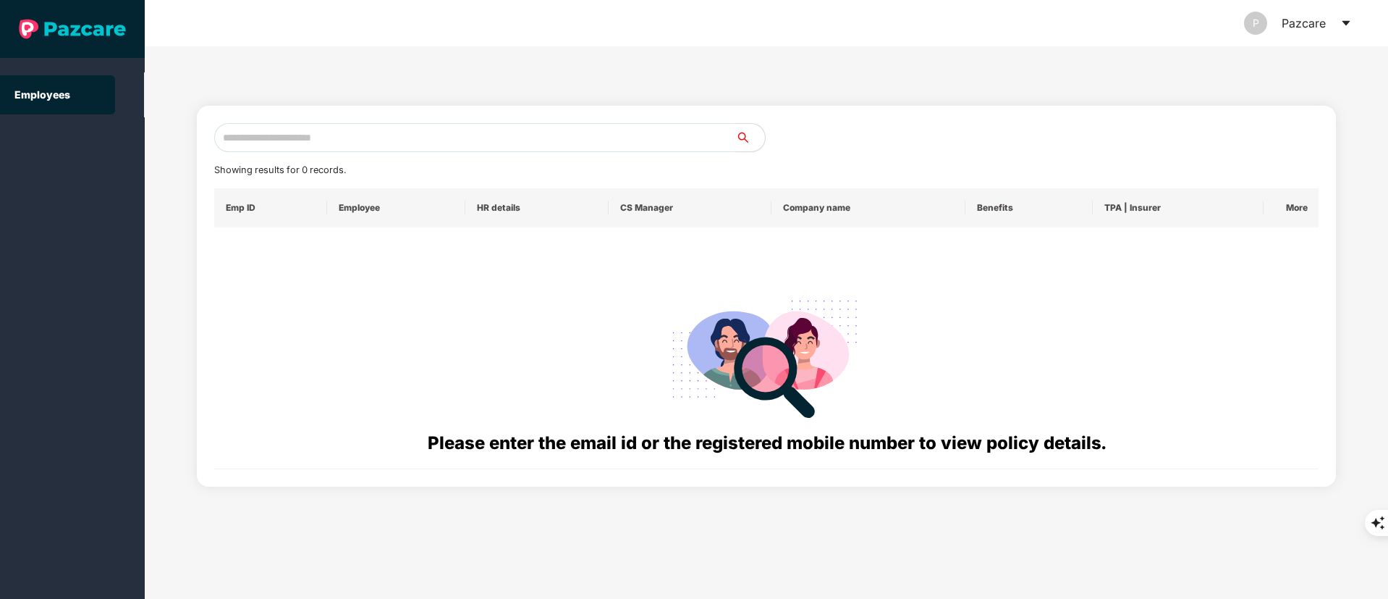
drag, startPoint x: 245, startPoint y: 148, endPoint x: 256, endPoint y: 143, distance: 12.4
click at [245, 148] on input "text" at bounding box center [475, 137] width 522 height 29
paste input "**********"
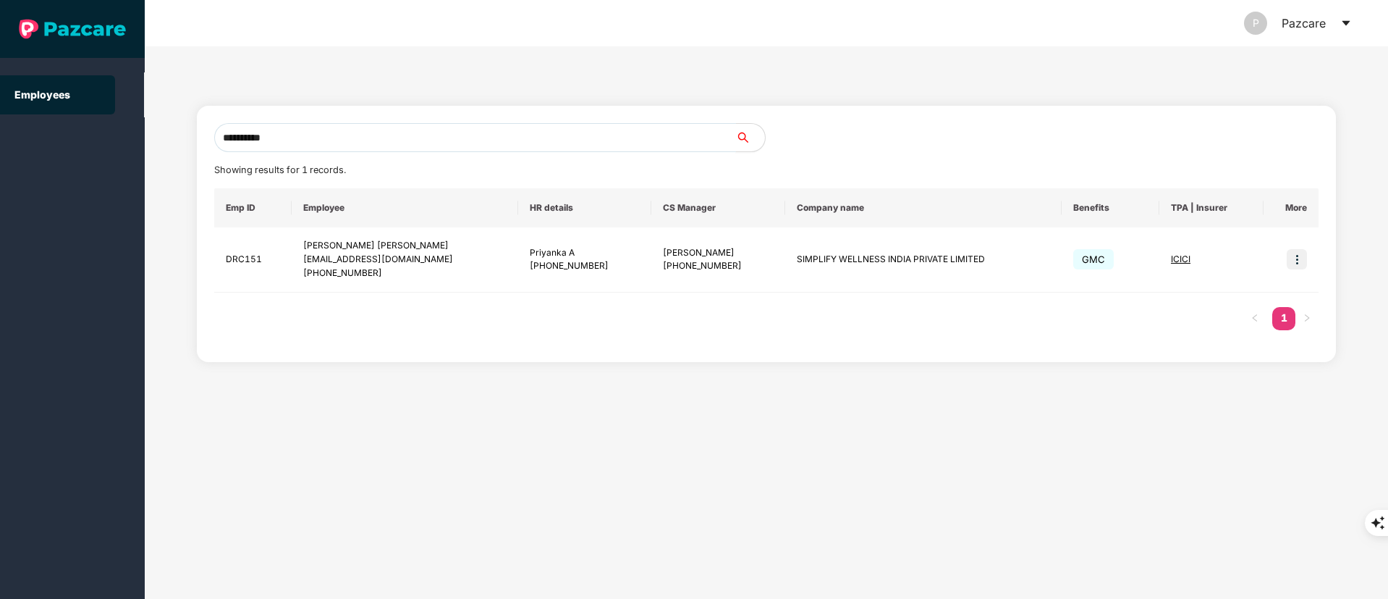
type input "**********"
drag, startPoint x: 303, startPoint y: 147, endPoint x: 46, endPoint y: 144, distance: 256.9
click at [46, 144] on section "**********" at bounding box center [694, 299] width 1388 height 599
click at [1233, 260] on img at bounding box center [1297, 259] width 20 height 20
click at [1233, 288] on span "Switch to user interface" at bounding box center [1226, 296] width 124 height 16
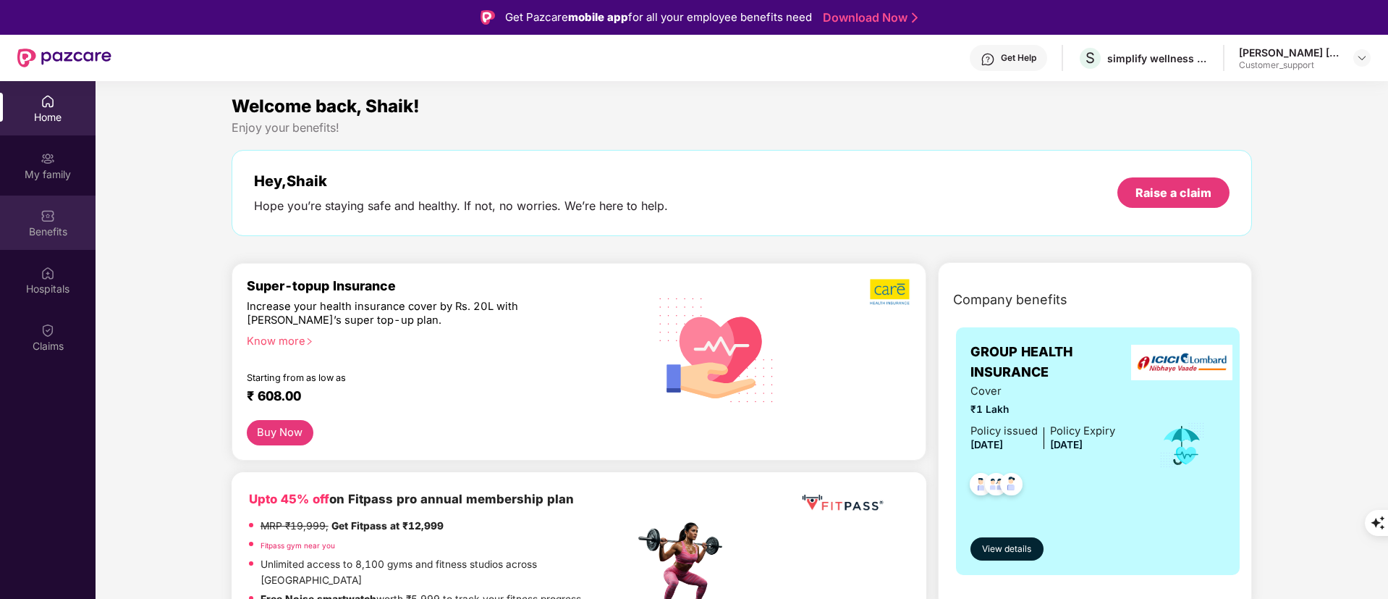
click at [48, 227] on div "Benefits" at bounding box center [48, 231] width 96 height 14
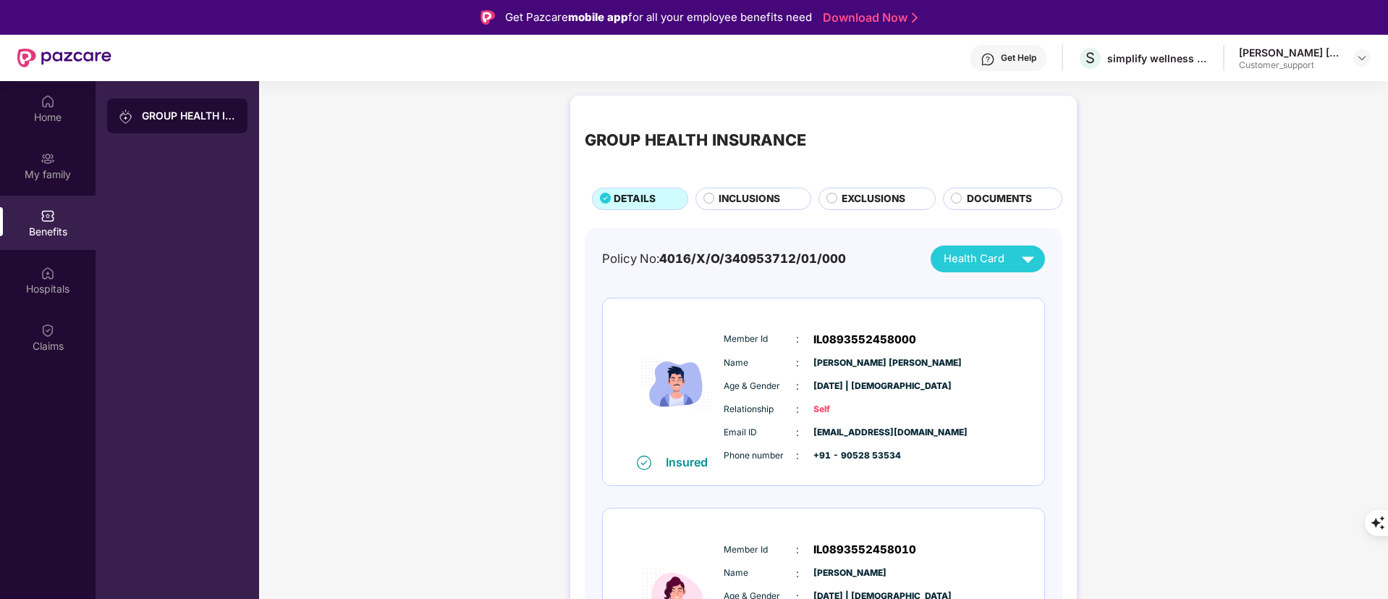
click at [745, 196] on span "INCLUSIONS" at bounding box center [750, 199] width 62 height 16
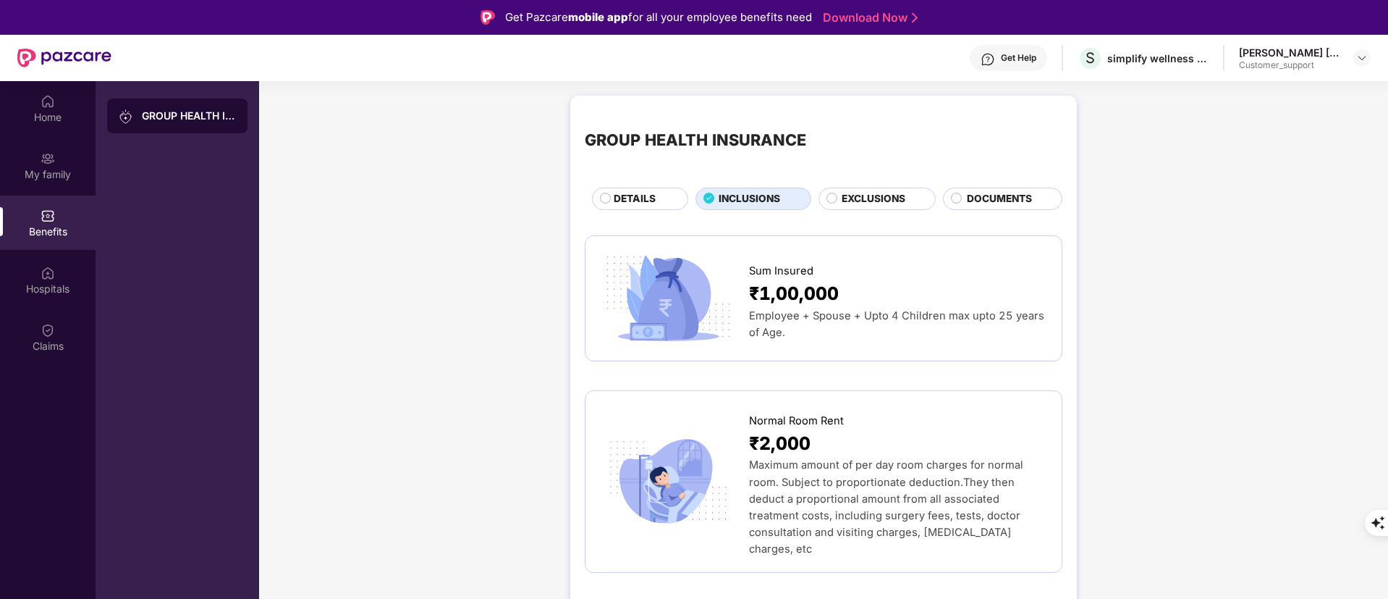
click at [866, 205] on span "EXCLUSIONS" at bounding box center [874, 199] width 64 height 16
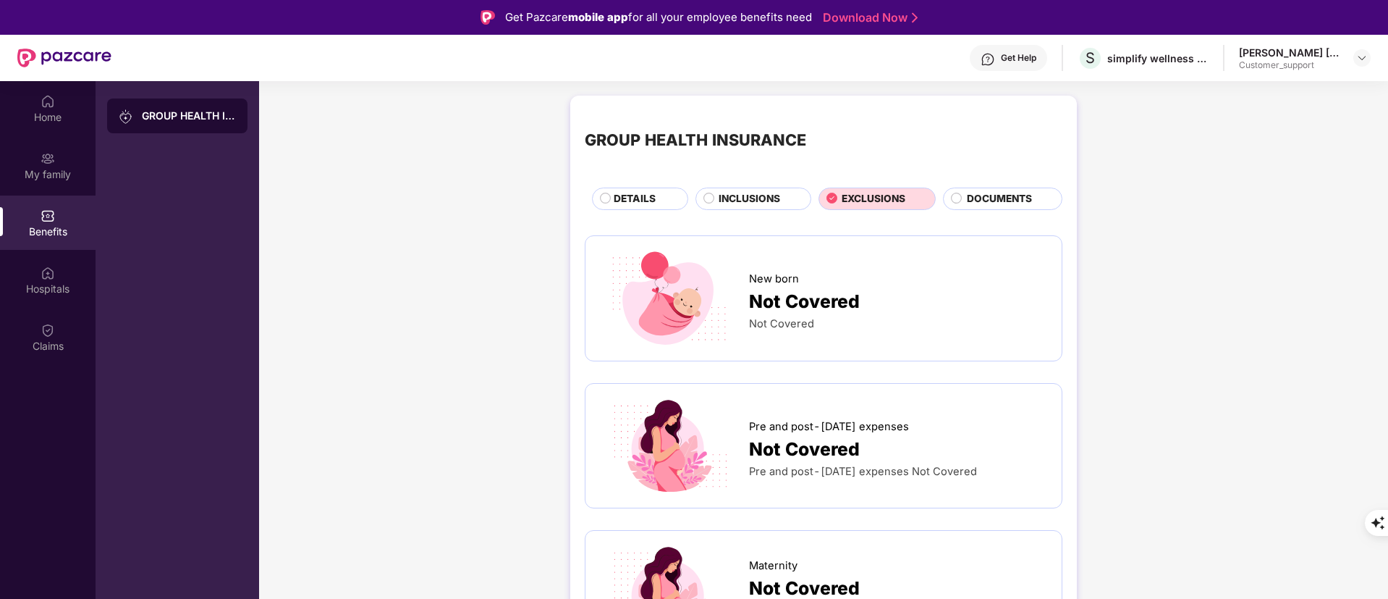
click at [752, 196] on span "INCLUSIONS" at bounding box center [750, 199] width 62 height 16
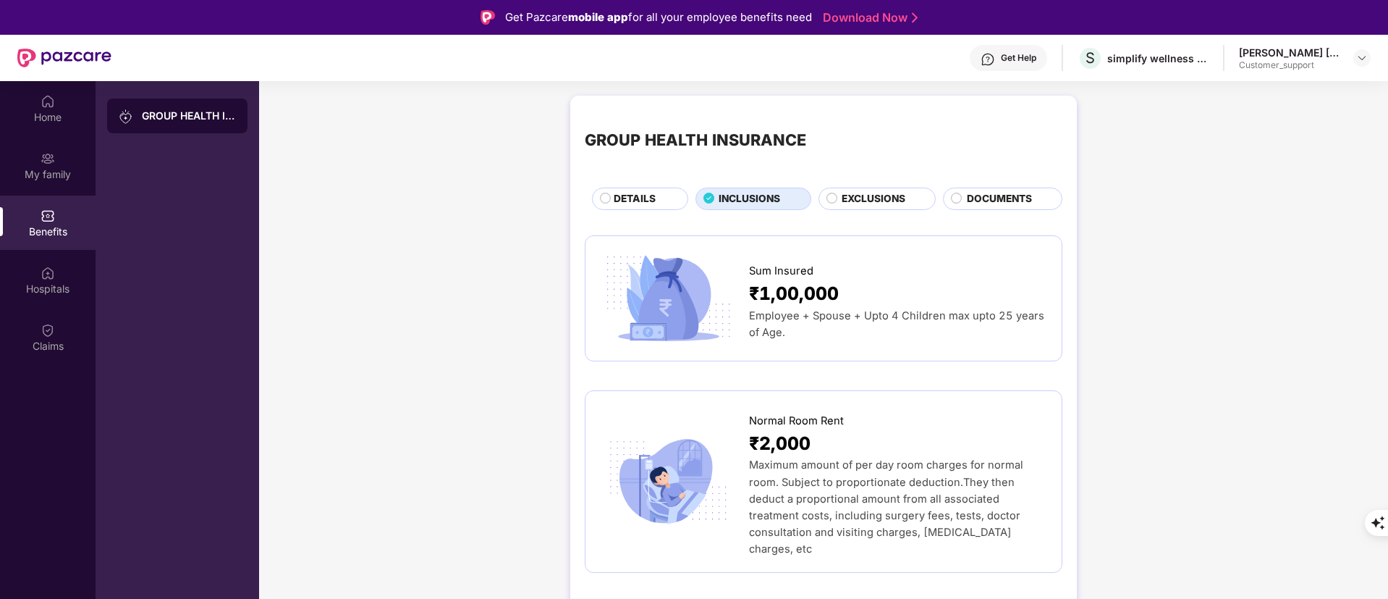
click at [643, 190] on div "DETAILS" at bounding box center [640, 198] width 96 height 22
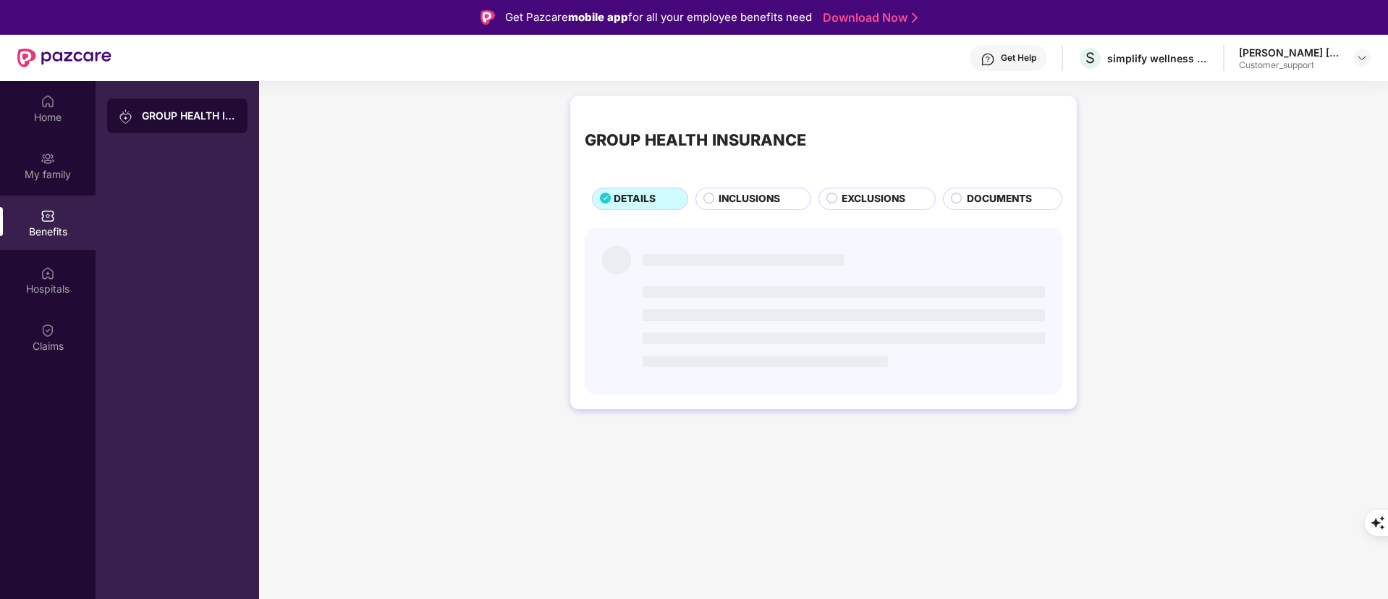
click at [771, 195] on span "INCLUSIONS" at bounding box center [750, 199] width 62 height 16
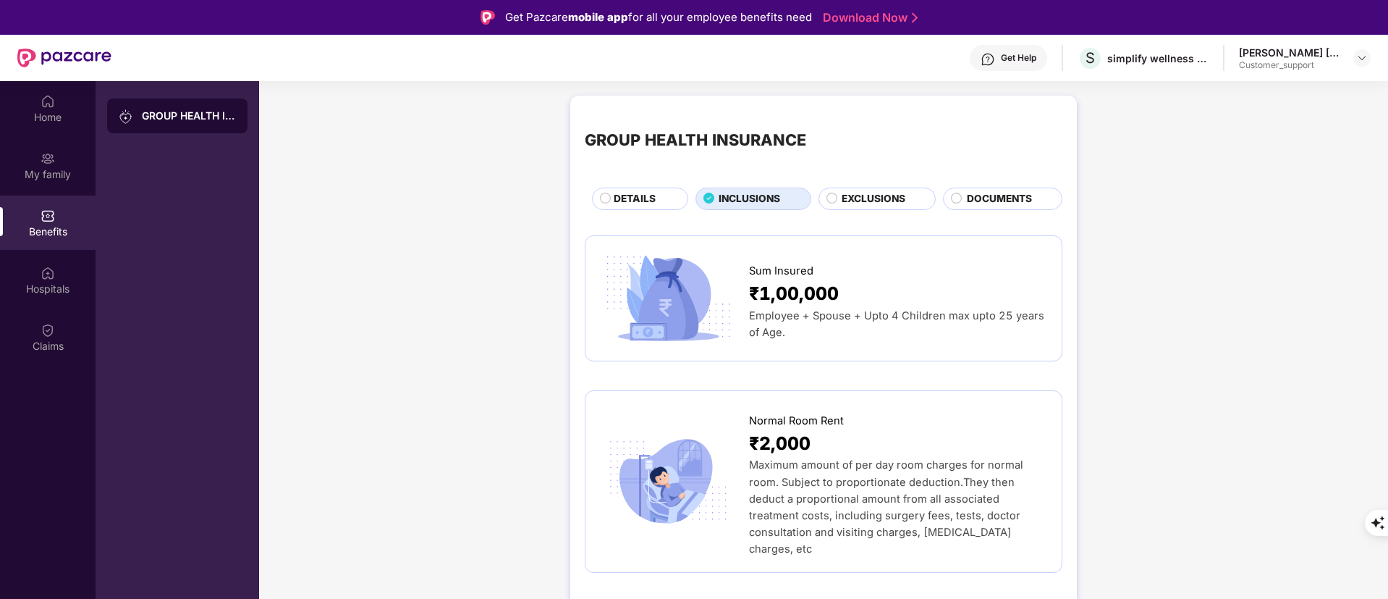
click at [629, 190] on div "DETAILS" at bounding box center [640, 198] width 96 height 22
